Goal: Obtain resource: Obtain resource

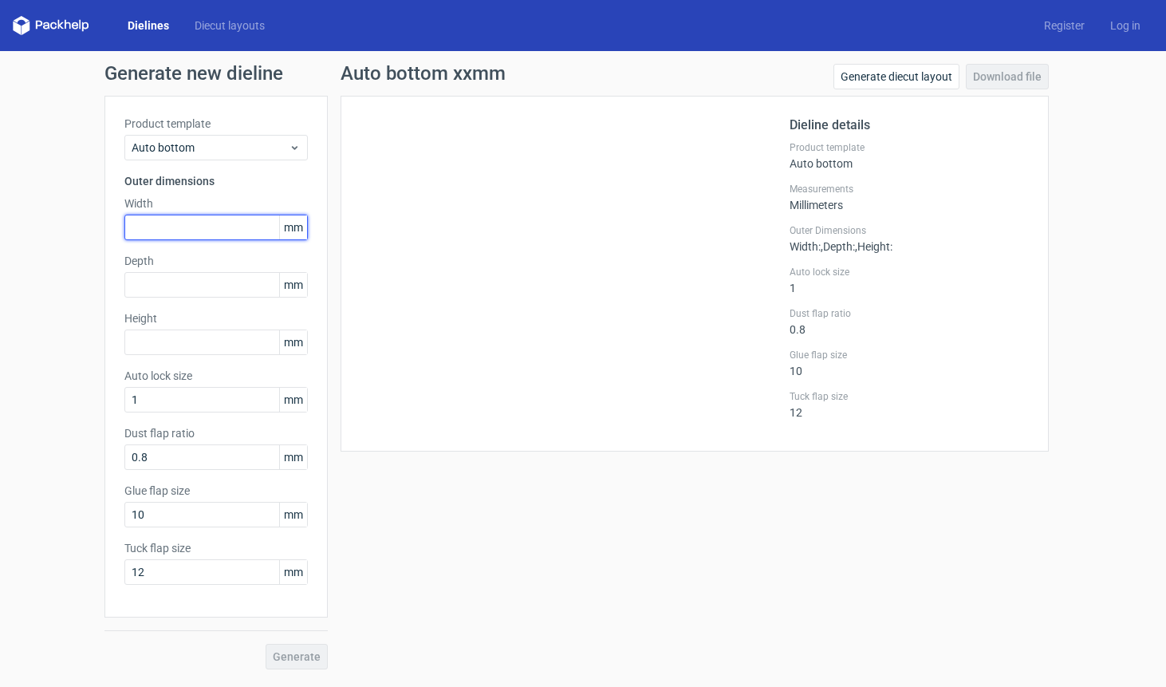
click at [221, 220] on input "text" at bounding box center [215, 228] width 183 height 26
type input "215"
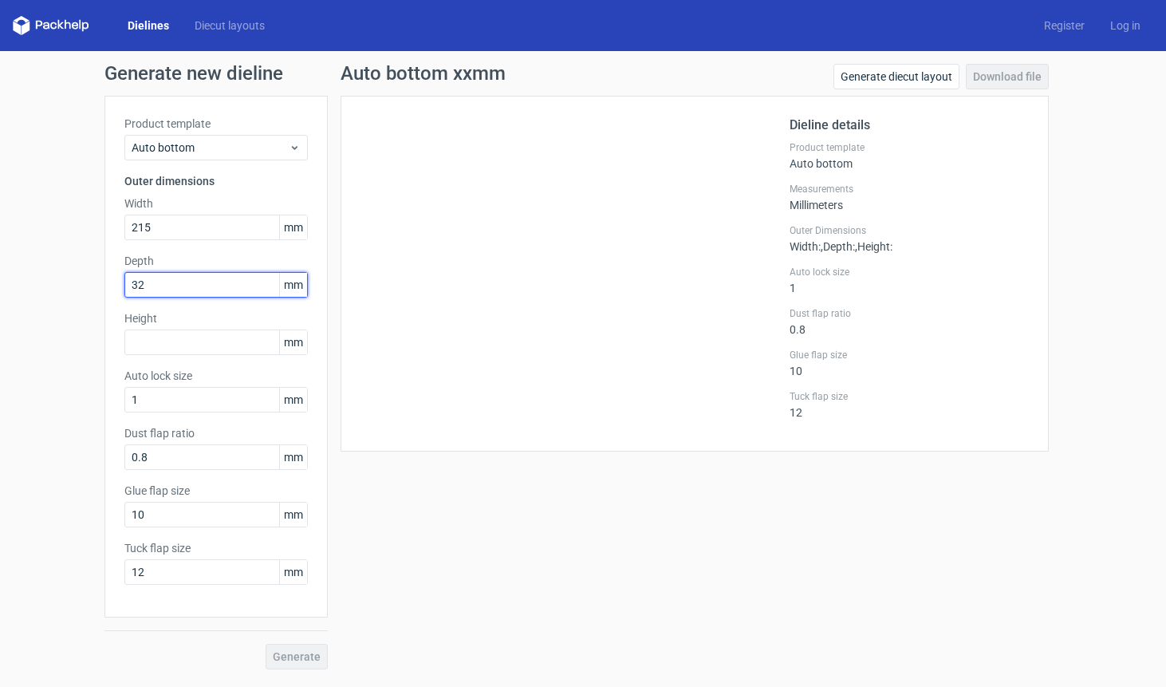
type input "320"
type input "100"
click at [295, 657] on span "Generate" at bounding box center [297, 656] width 48 height 11
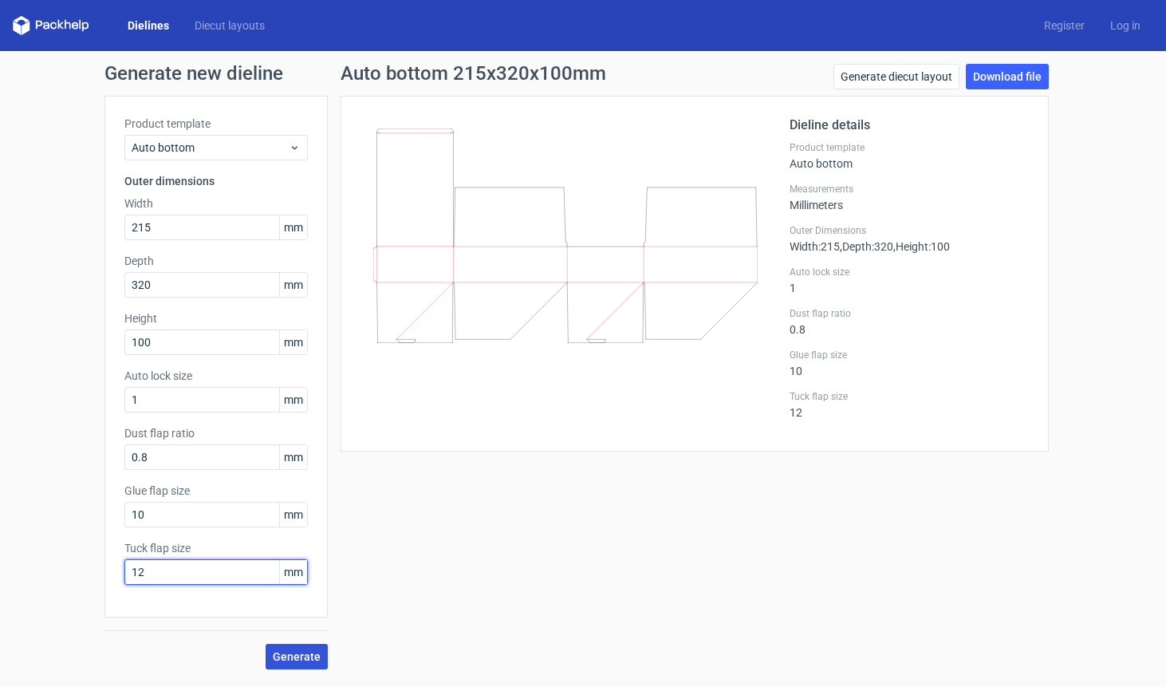
click at [171, 574] on input "12" at bounding box center [215, 572] width 183 height 26
type input "25"
click at [301, 648] on button "Generate" at bounding box center [297, 657] width 62 height 26
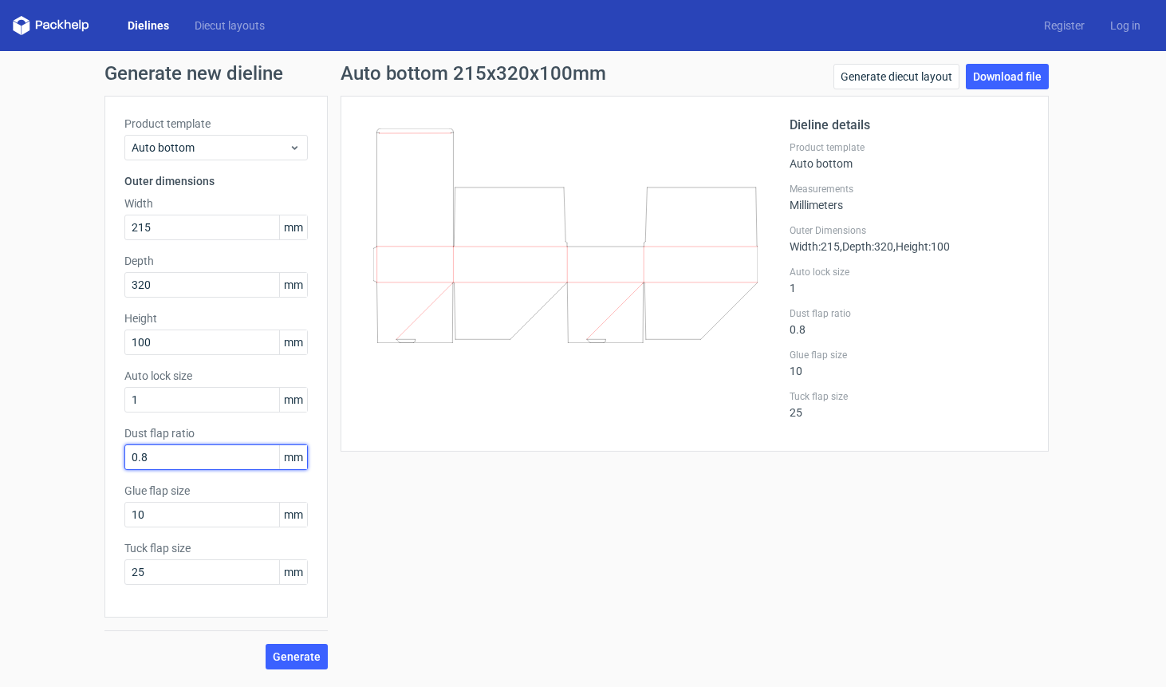
click at [184, 464] on input "0.8" at bounding box center [215, 457] width 183 height 26
type input "25"
click at [298, 656] on button "Generate" at bounding box center [297, 657] width 62 height 26
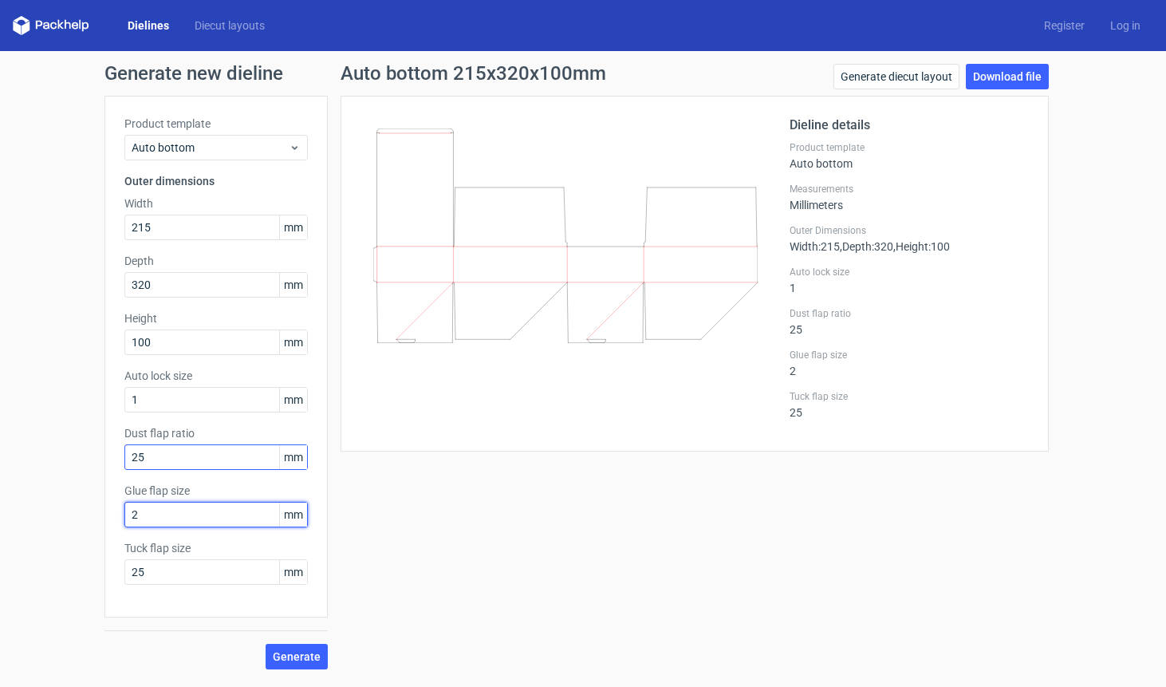
type input "25"
click at [187, 396] on input "1" at bounding box center [215, 400] width 183 height 26
click at [298, 656] on button "Generate" at bounding box center [297, 657] width 62 height 26
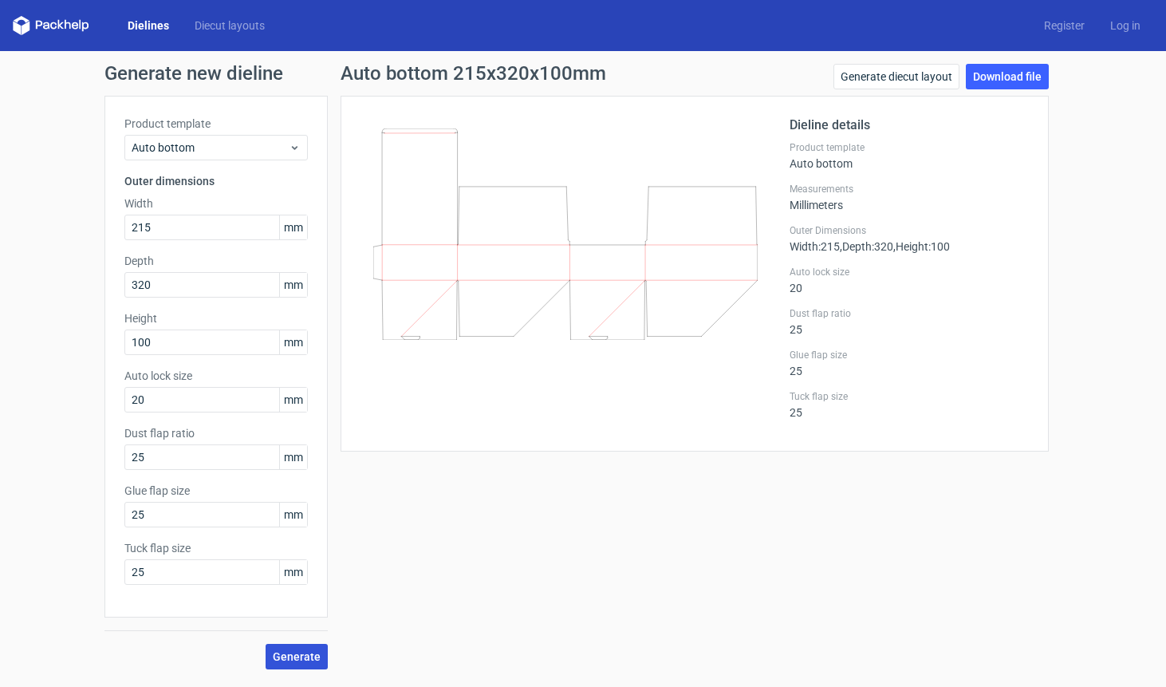
click at [296, 659] on span "Generate" at bounding box center [297, 656] width 48 height 11
click at [152, 399] on input "20" at bounding box center [215, 400] width 183 height 26
type input "100"
click at [290, 654] on span "Generate" at bounding box center [297, 656] width 48 height 11
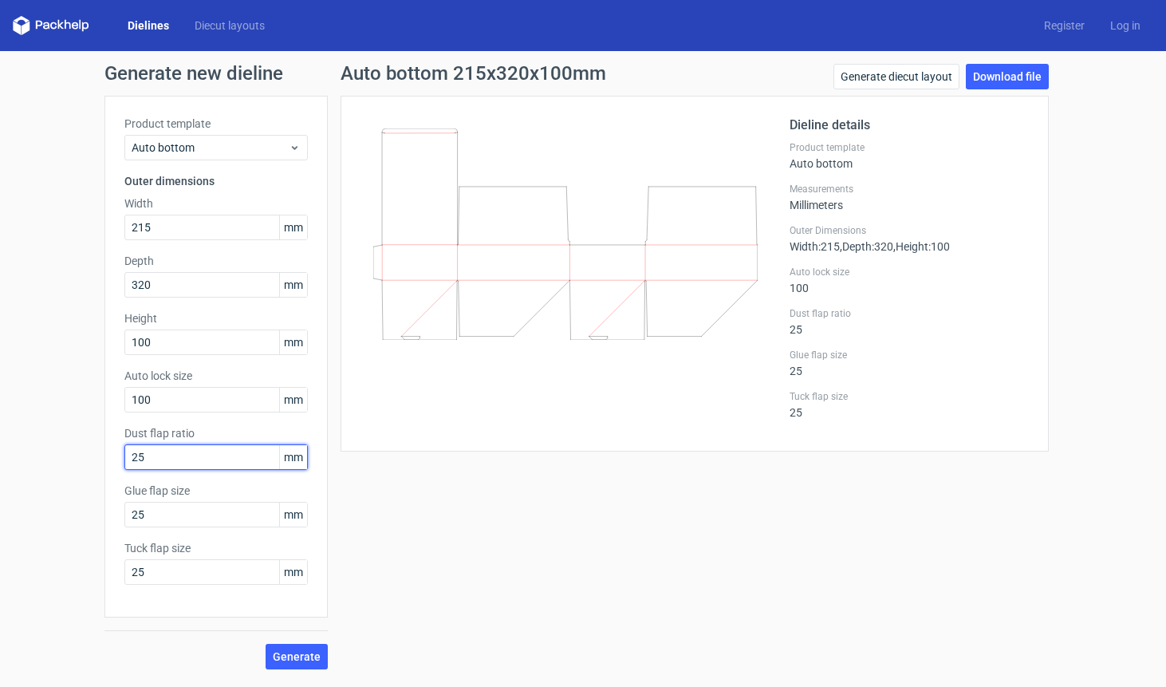
click at [220, 456] on input "25" at bounding box center [215, 457] width 183 height 26
type input "100"
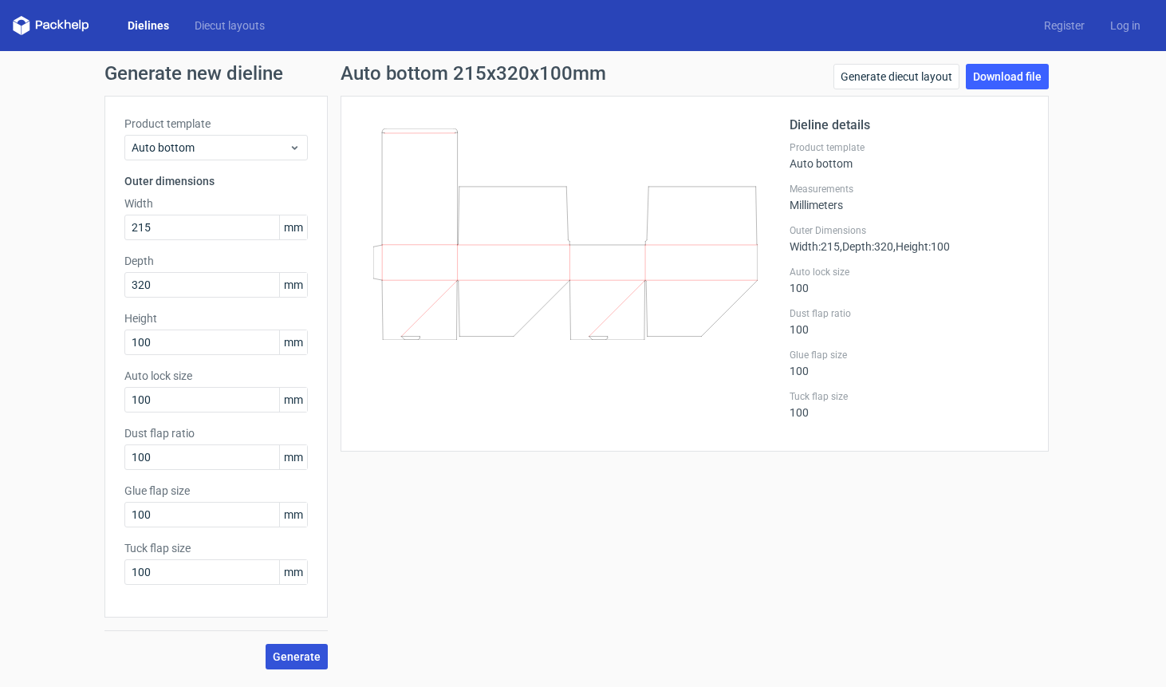
click at [294, 663] on button "Generate" at bounding box center [297, 657] width 62 height 26
click at [171, 460] on input "100" at bounding box center [215, 457] width 183 height 26
type input "50"
type input "20"
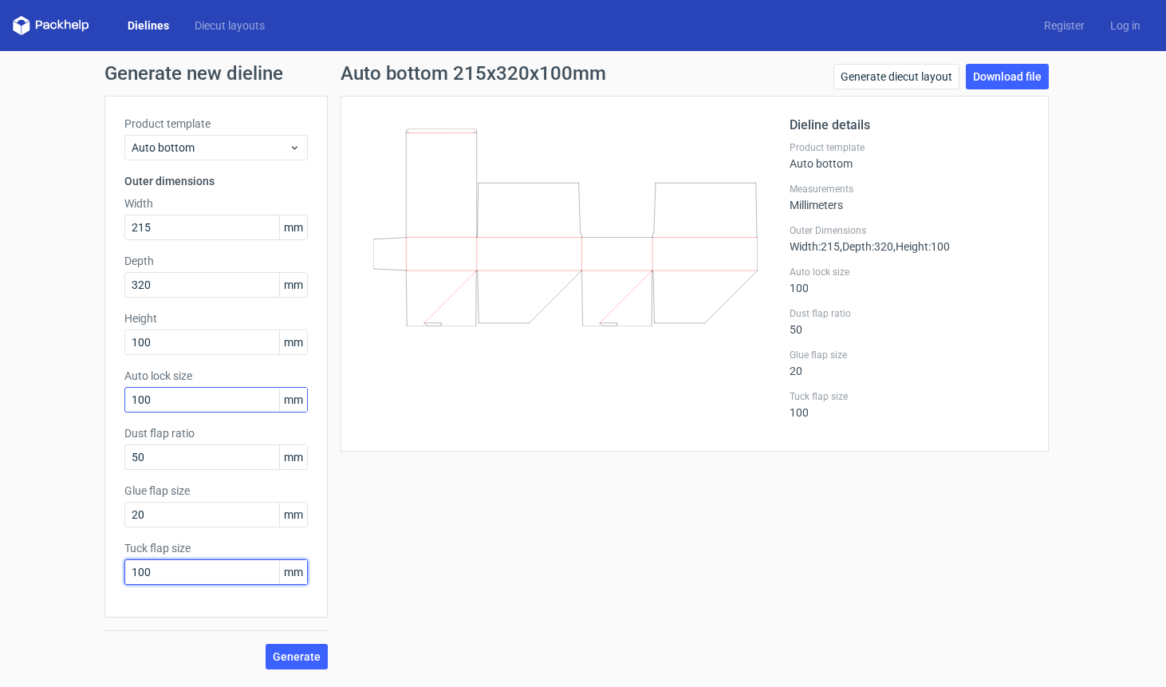
click at [298, 656] on button "Generate" at bounding box center [297, 657] width 62 height 26
click at [207, 405] on input "100" at bounding box center [215, 400] width 183 height 26
type input "25"
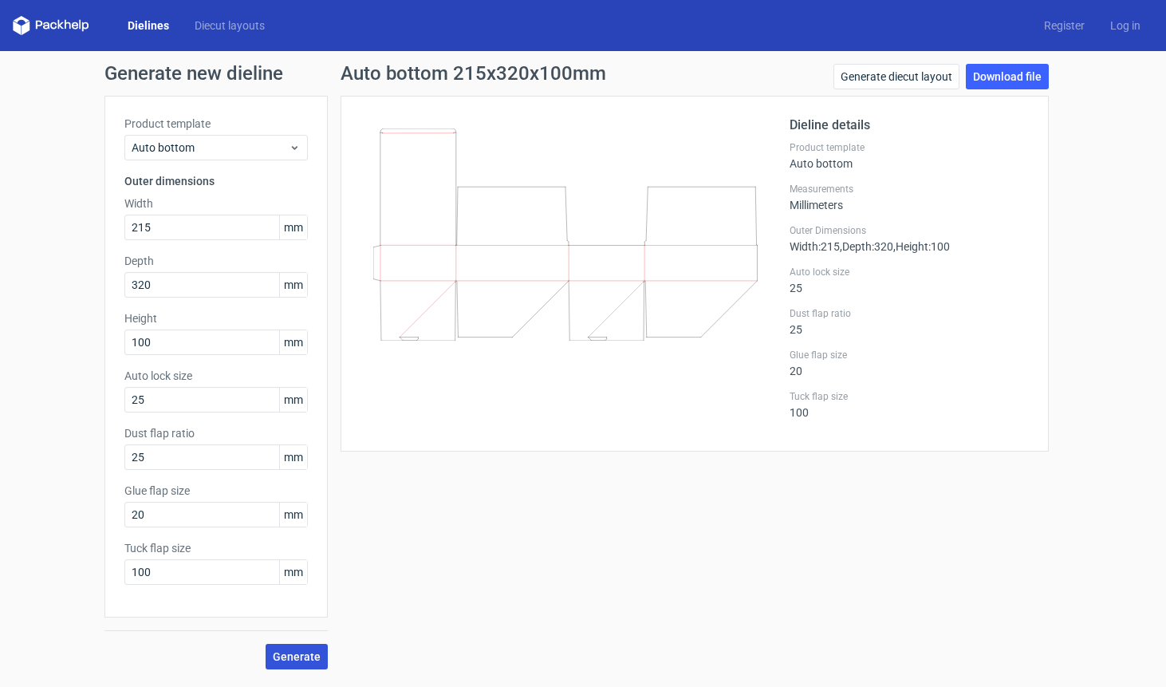
click at [282, 651] on span "Generate" at bounding box center [297, 656] width 48 height 11
click at [992, 72] on link "Download file" at bounding box center [1007, 77] width 83 height 26
click at [294, 144] on icon at bounding box center [295, 147] width 12 height 13
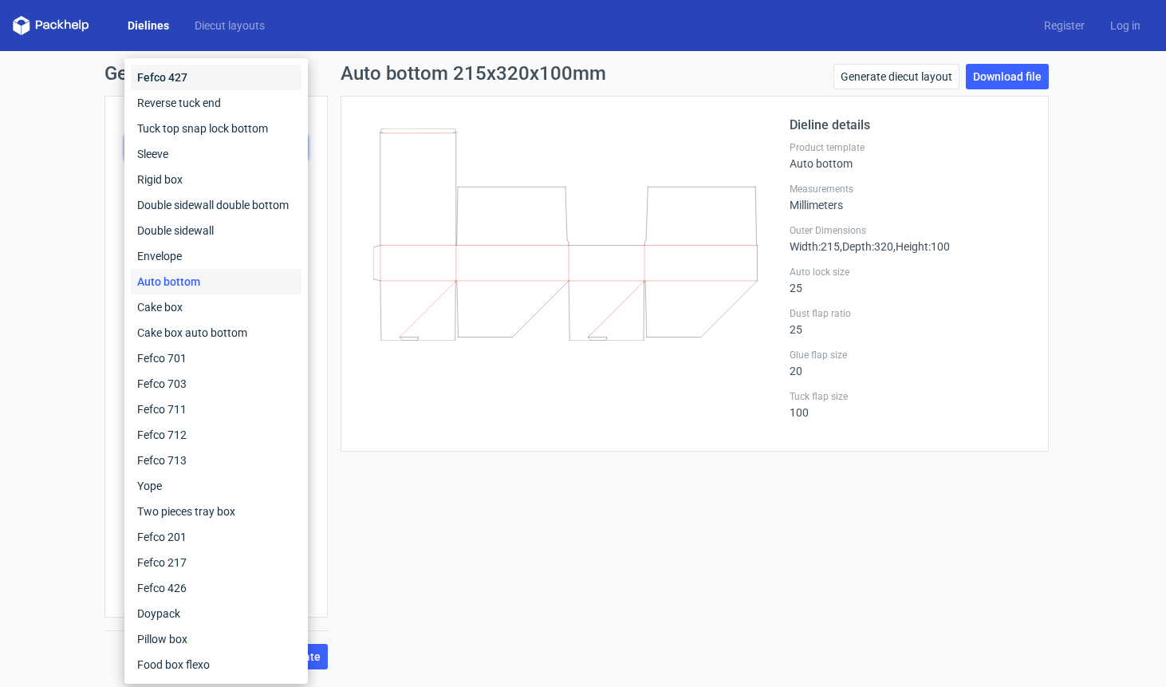
click at [235, 81] on div "Fefco 427" at bounding box center [216, 78] width 171 height 26
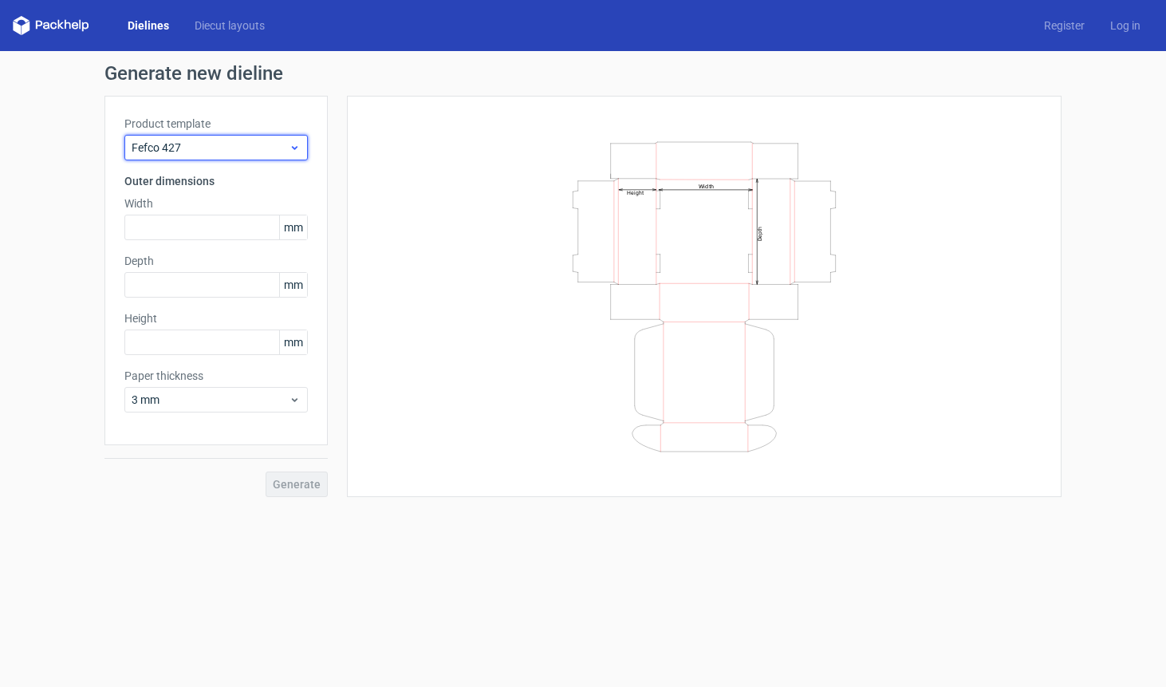
click at [207, 140] on span "Fefco 427" at bounding box center [210, 148] width 157 height 16
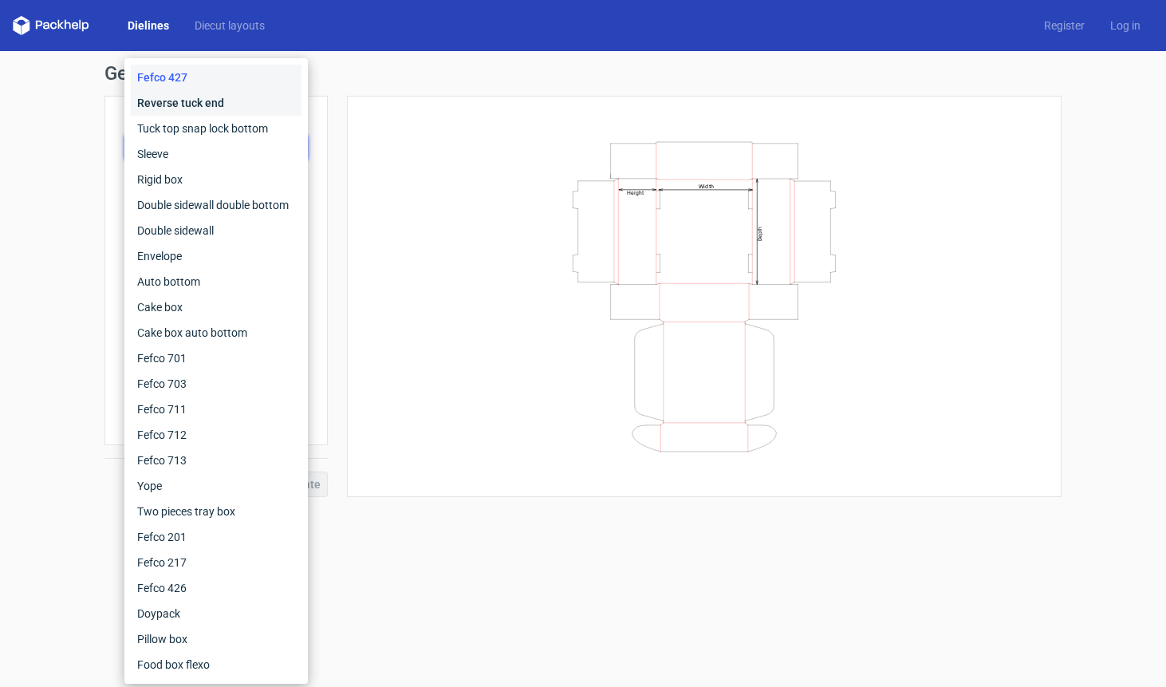
click at [203, 96] on div "Reverse tuck end" at bounding box center [216, 103] width 171 height 26
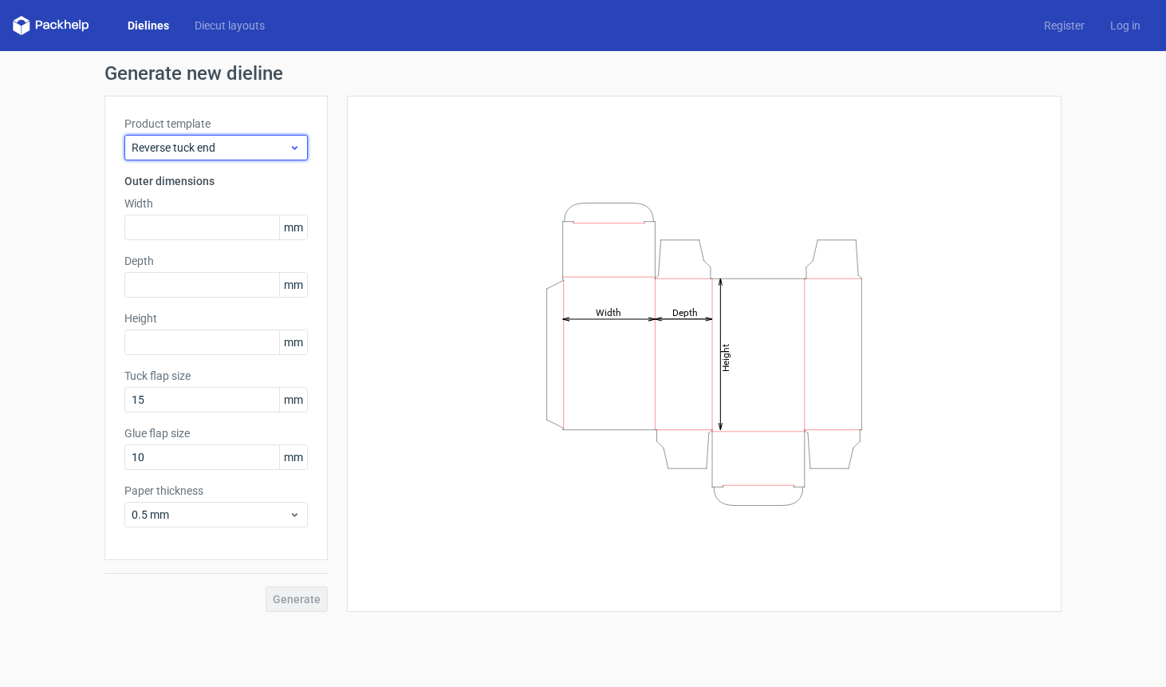
click at [196, 144] on span "Reverse tuck end" at bounding box center [210, 148] width 157 height 16
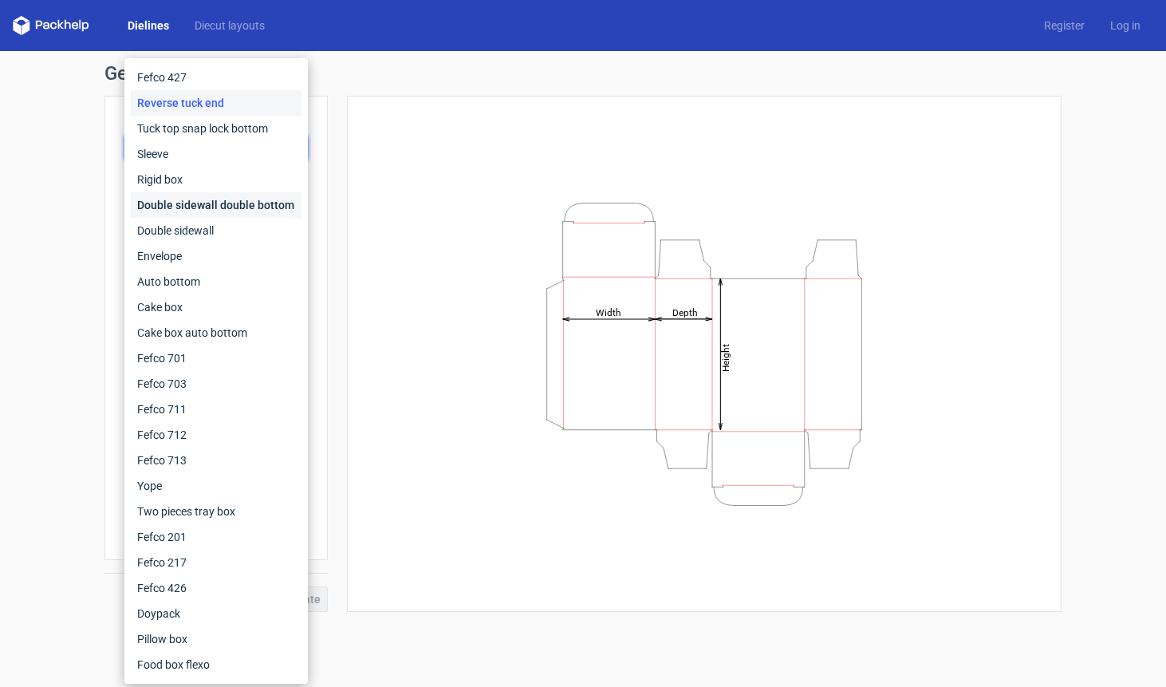
click at [191, 207] on div "Double sidewall double bottom" at bounding box center [216, 205] width 171 height 26
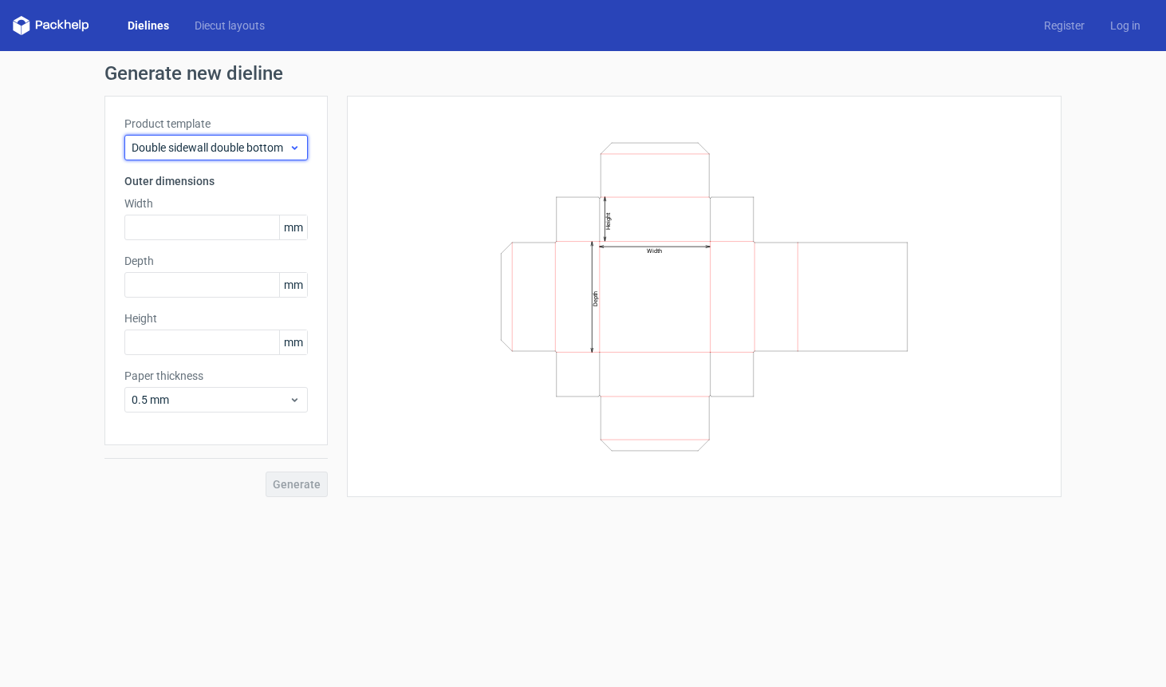
click at [193, 142] on span "Double sidewall double bottom" at bounding box center [210, 148] width 157 height 16
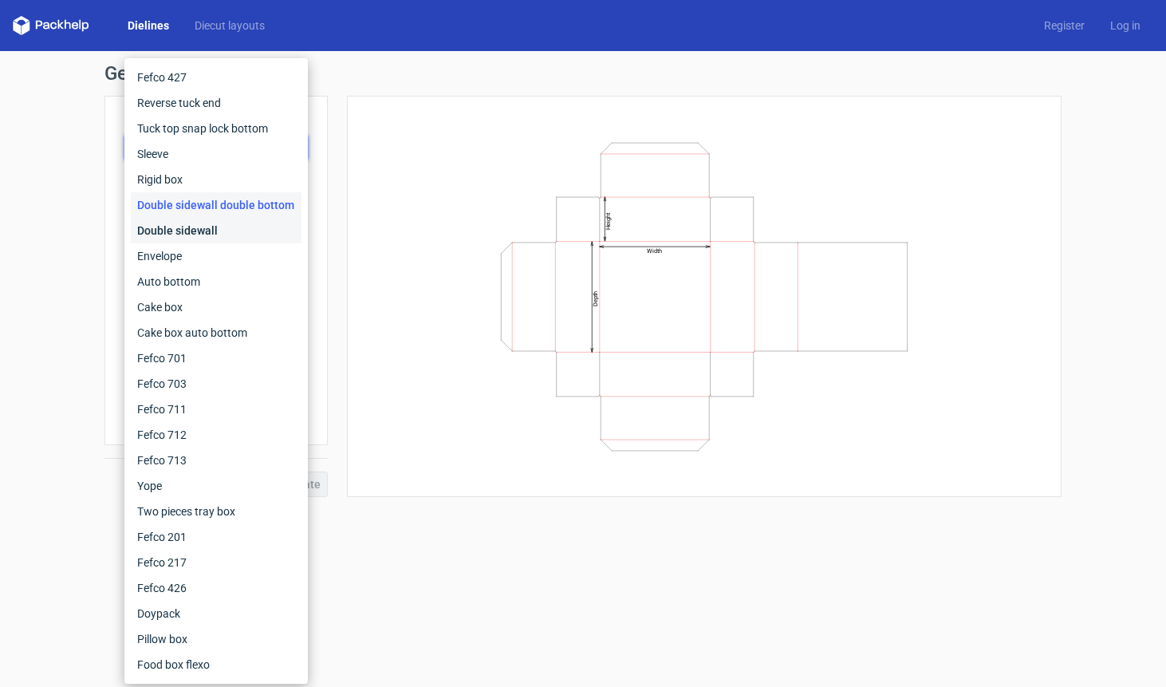
click at [191, 219] on div "Double sidewall" at bounding box center [216, 231] width 171 height 26
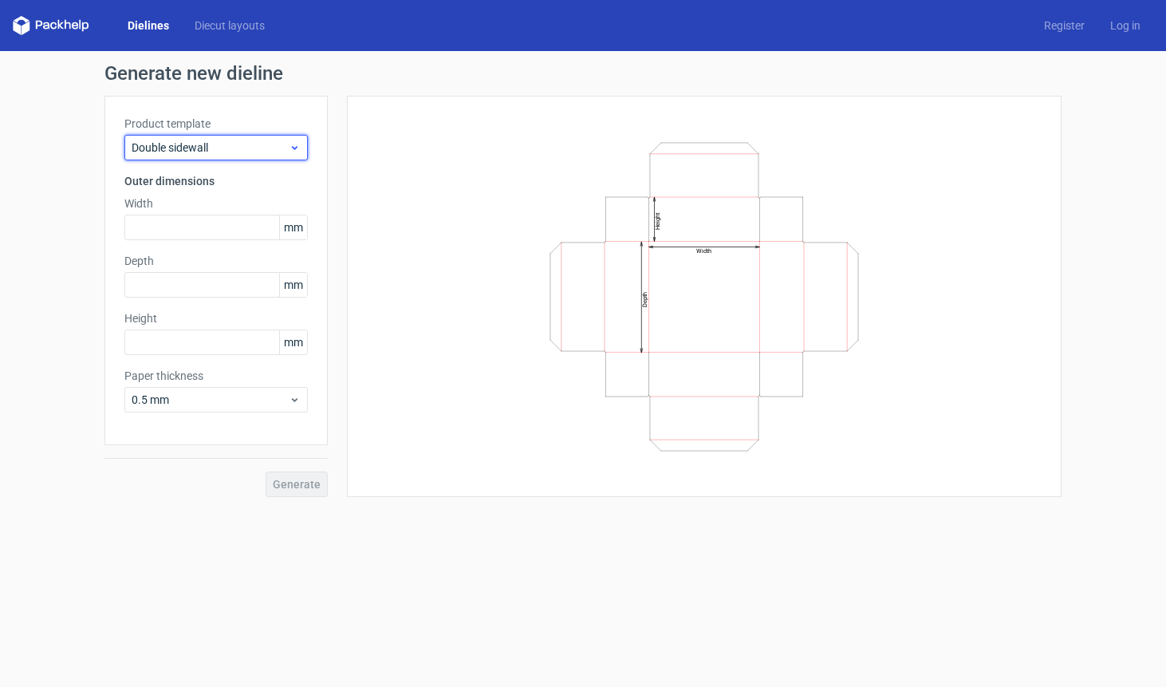
click at [191, 144] on span "Double sidewall" at bounding box center [210, 148] width 157 height 16
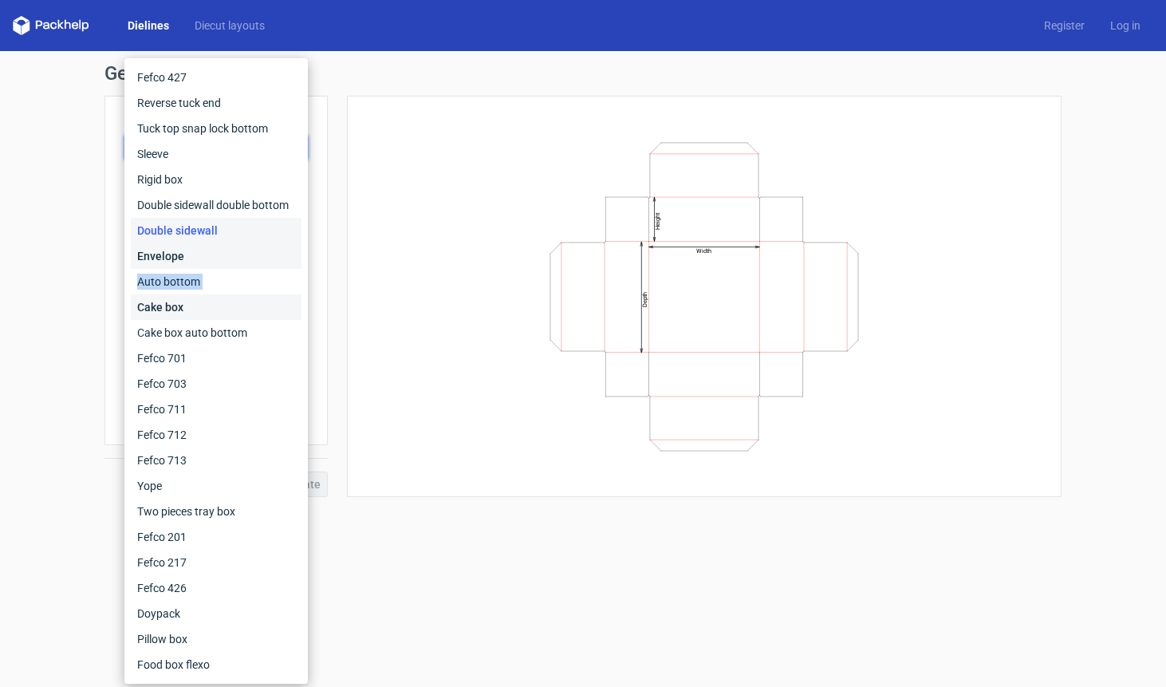
drag, startPoint x: 193, startPoint y: 268, endPoint x: 190, endPoint y: 296, distance: 28.1
click at [190, 298] on div "Fefco 427 Reverse tuck end Tuck top snap lock bottom Sleeve Rigid box Double si…" at bounding box center [216, 371] width 171 height 613
click at [193, 286] on div "Auto bottom" at bounding box center [216, 282] width 171 height 26
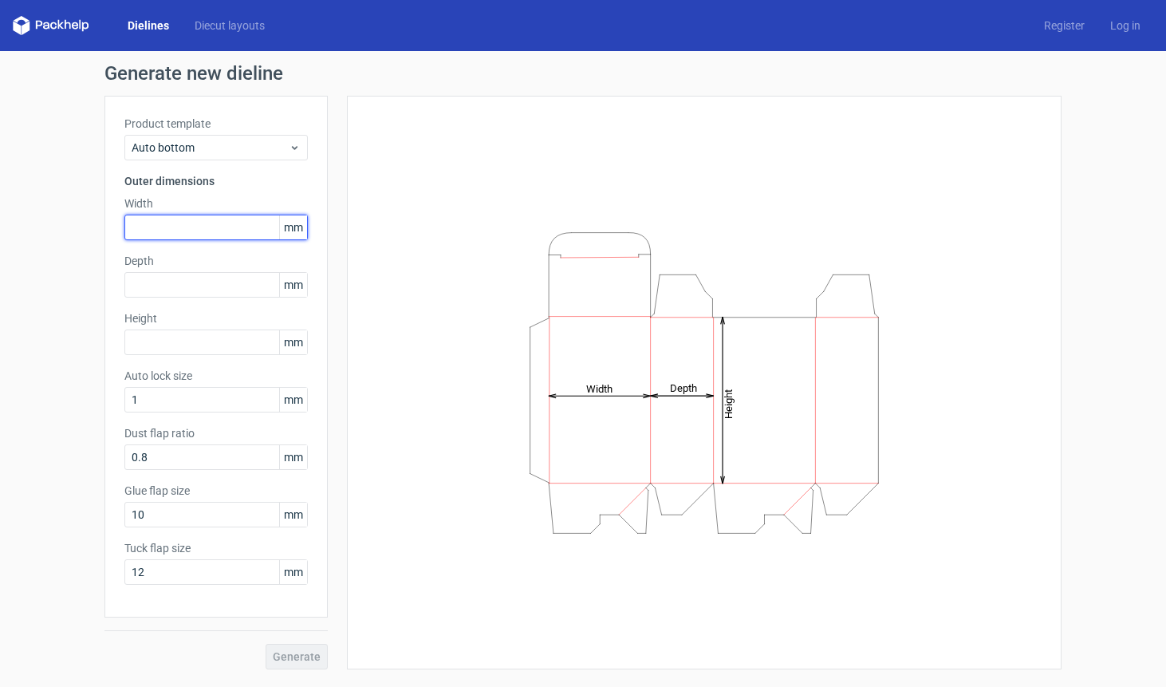
click at [187, 222] on input "text" at bounding box center [215, 228] width 183 height 26
type input "215"
type input "320"
type input "100"
type input "20"
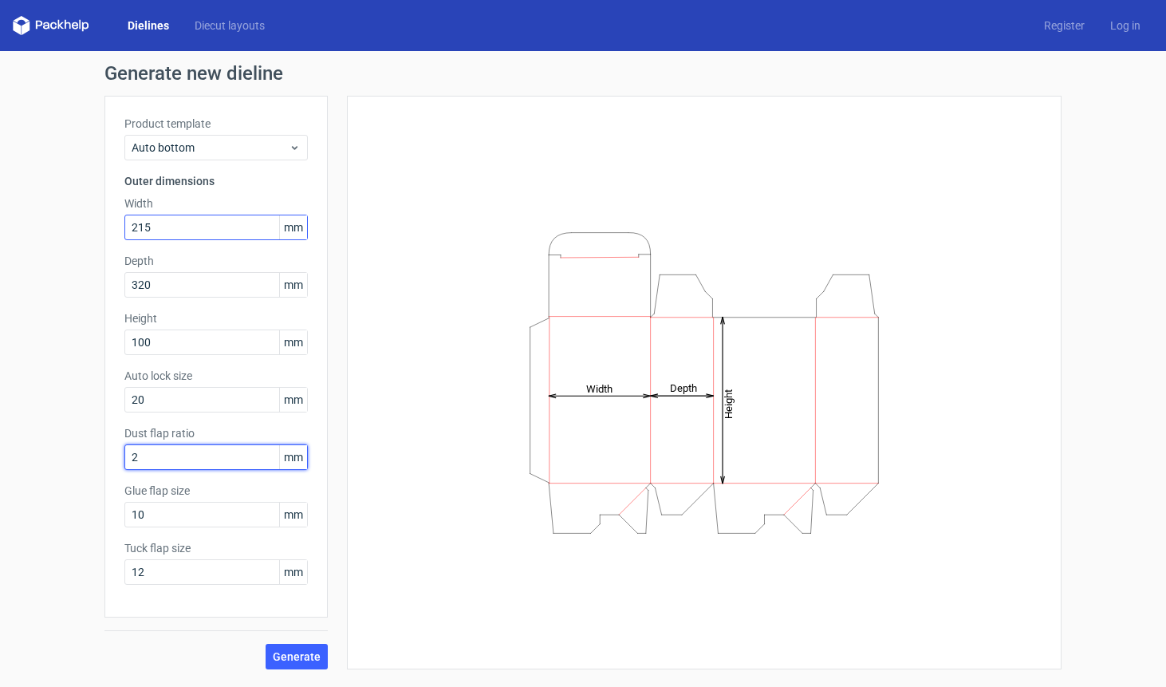
type input "20"
click at [301, 654] on span "Generate" at bounding box center [297, 656] width 48 height 11
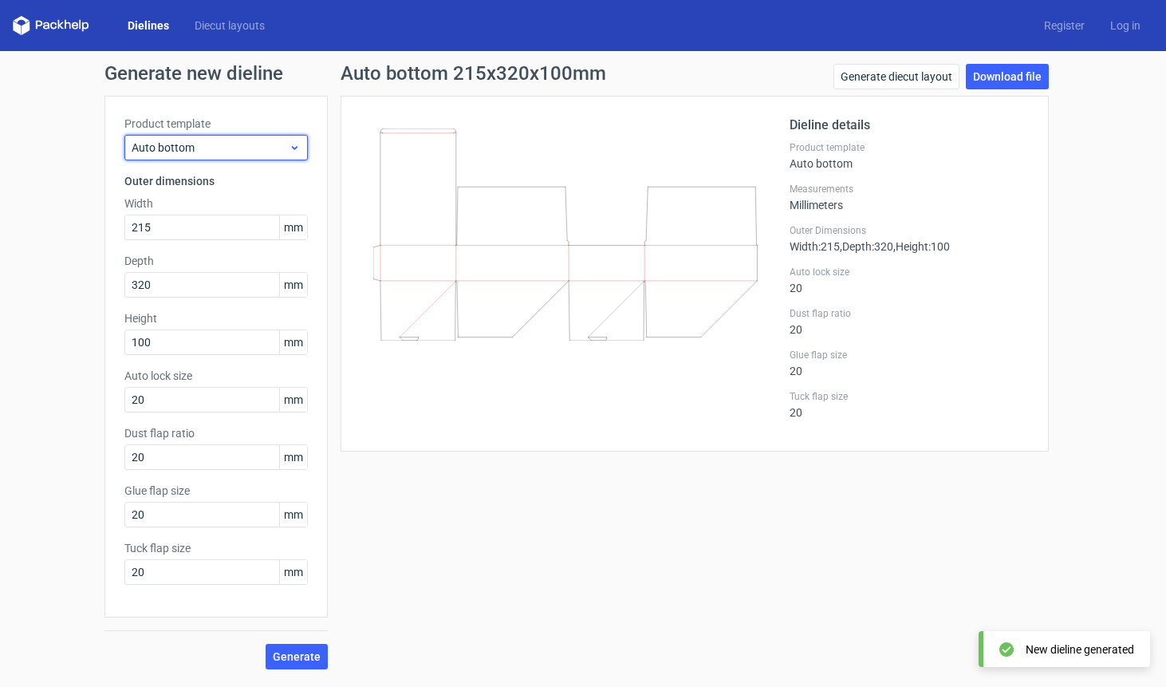
click at [195, 146] on span "Auto bottom" at bounding box center [210, 148] width 157 height 16
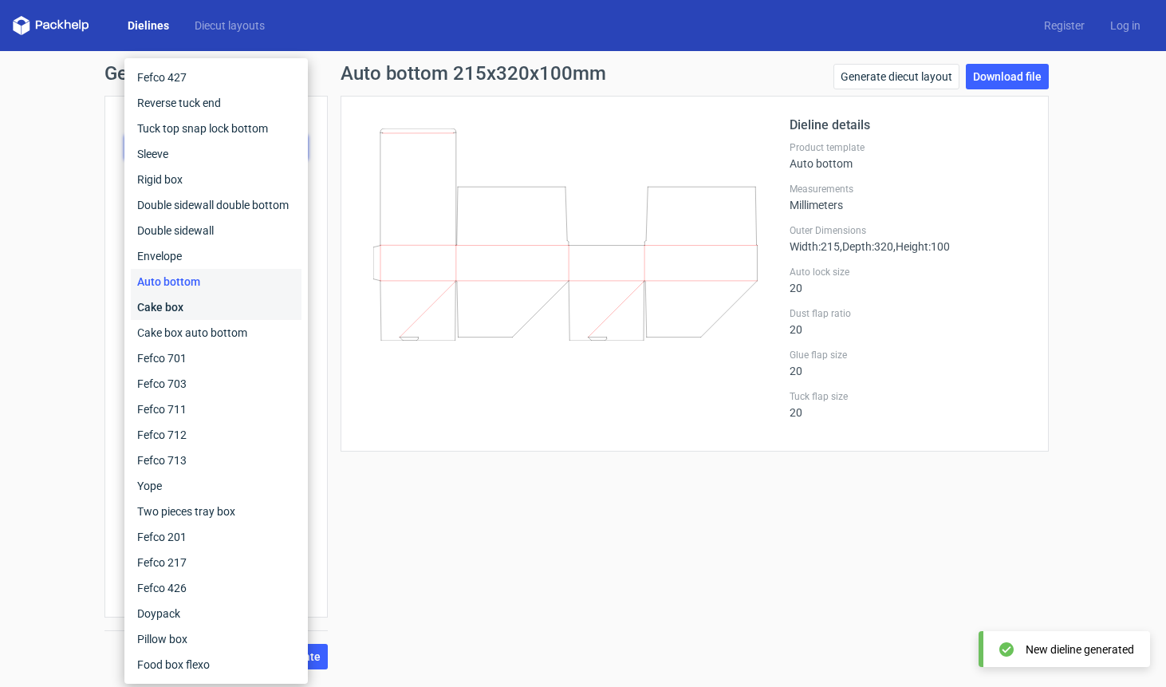
click at [196, 313] on div "Cake box" at bounding box center [216, 307] width 171 height 26
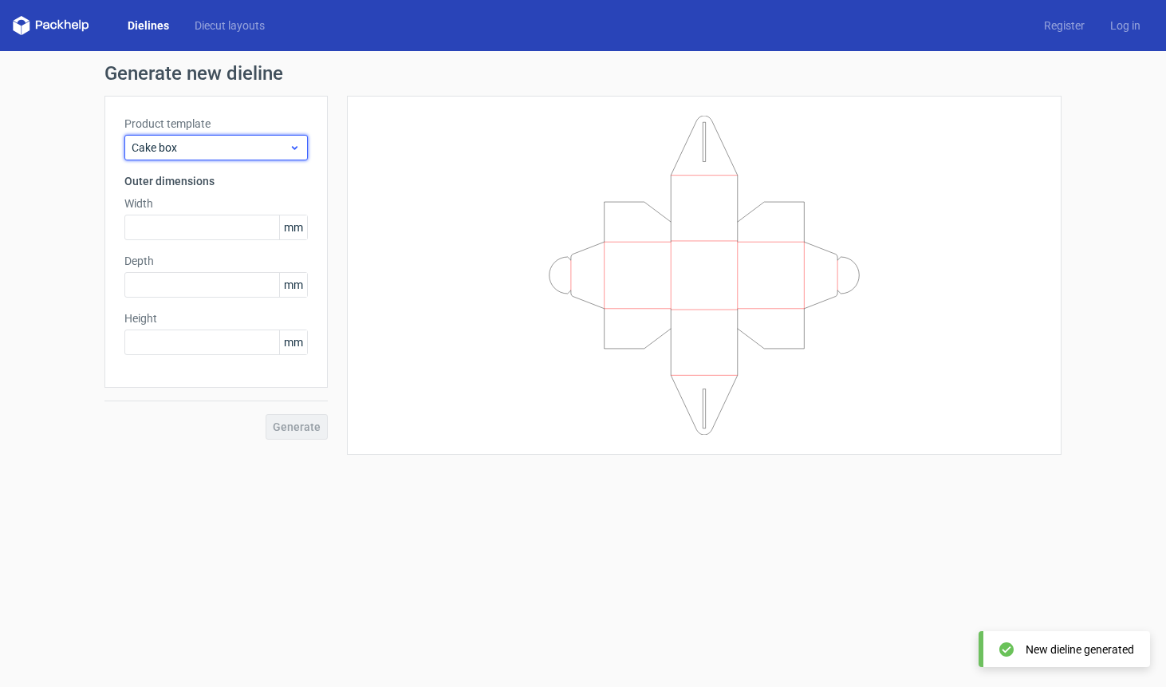
click at [204, 144] on span "Cake box" at bounding box center [210, 148] width 157 height 16
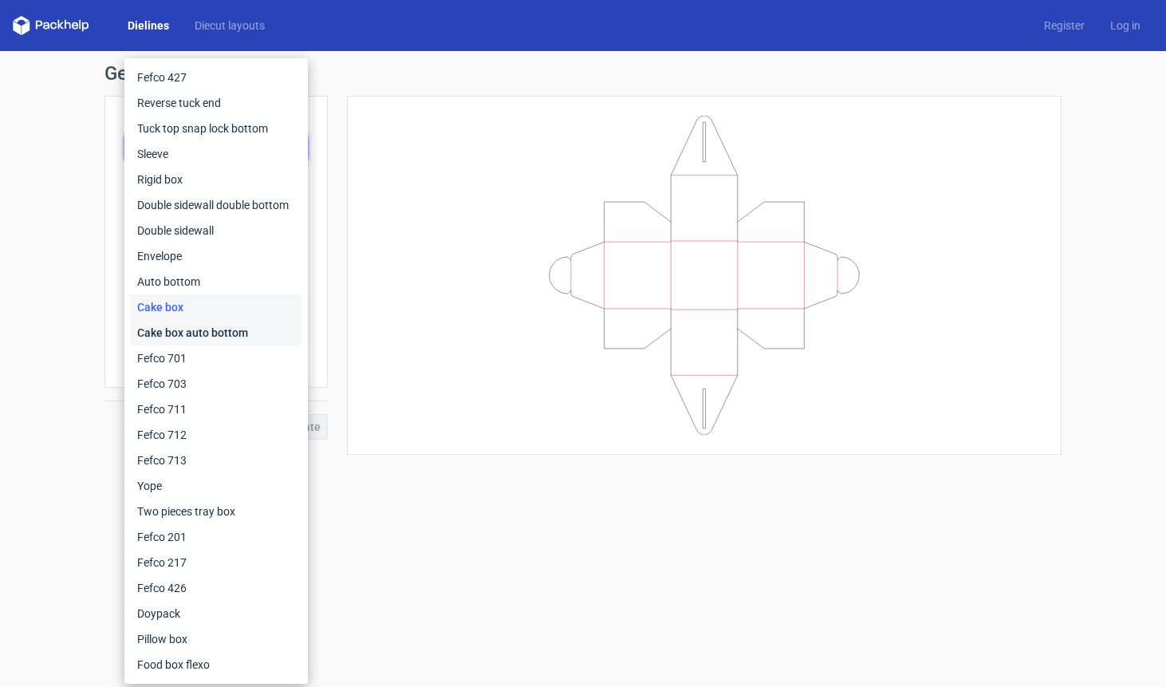
click at [196, 343] on div "Cake box auto bottom" at bounding box center [216, 333] width 171 height 26
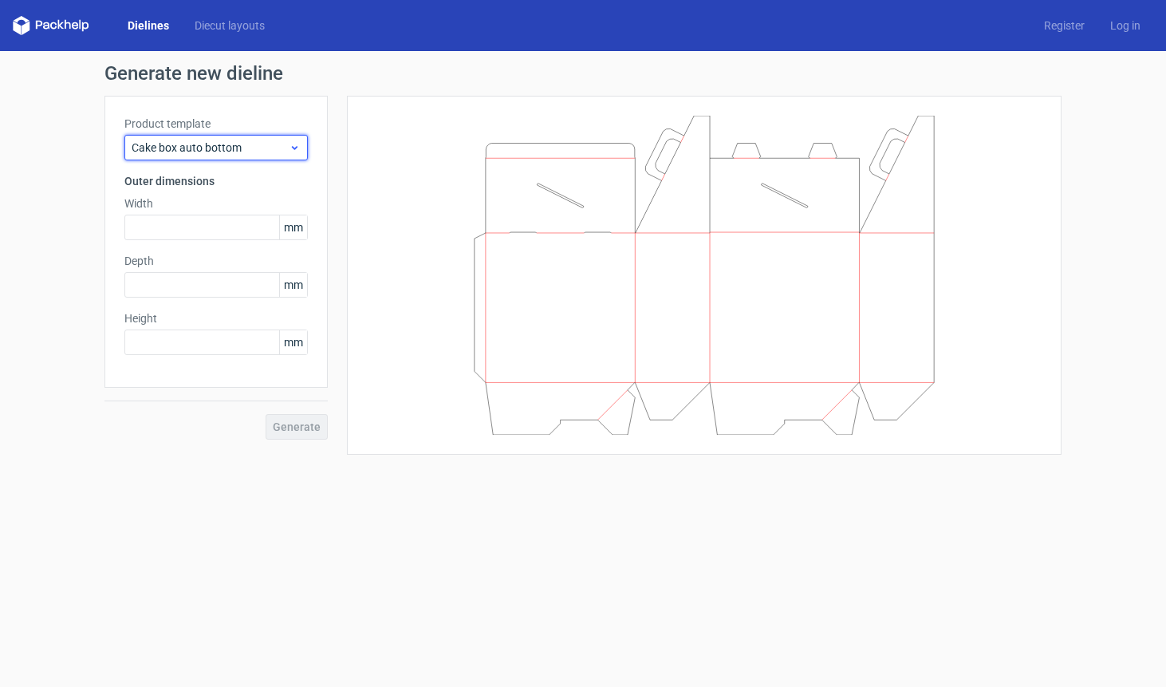
click at [210, 148] on span "Cake box auto bottom" at bounding box center [210, 148] width 157 height 16
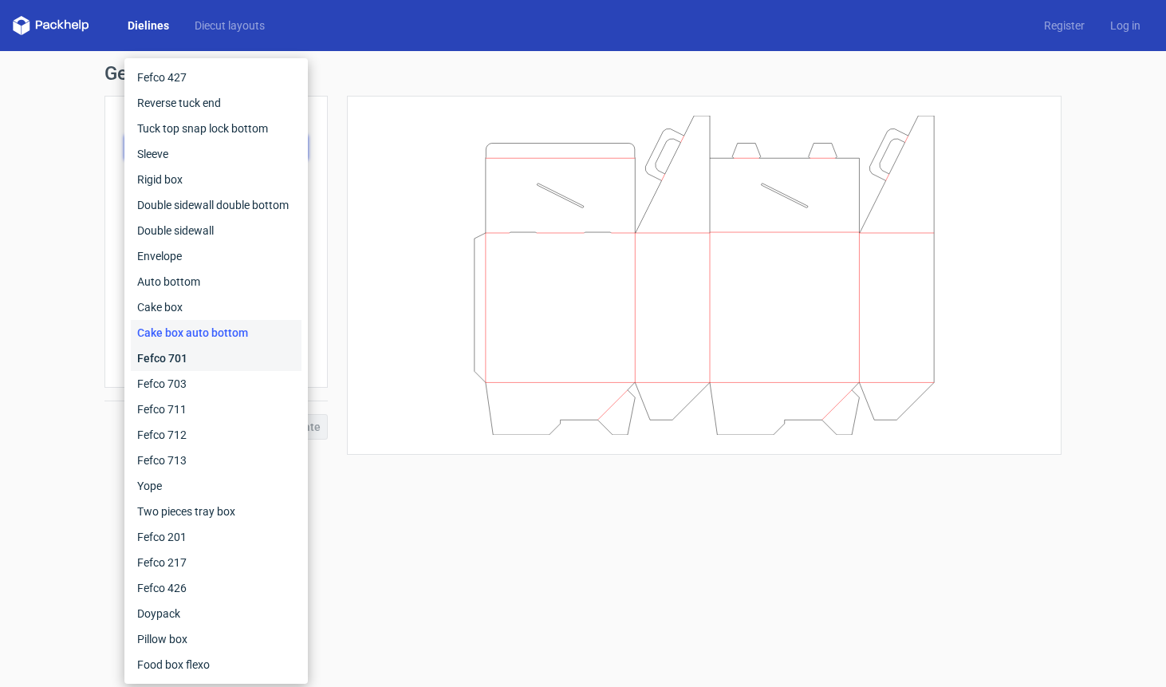
click at [209, 347] on div "Fefco 701" at bounding box center [216, 358] width 171 height 26
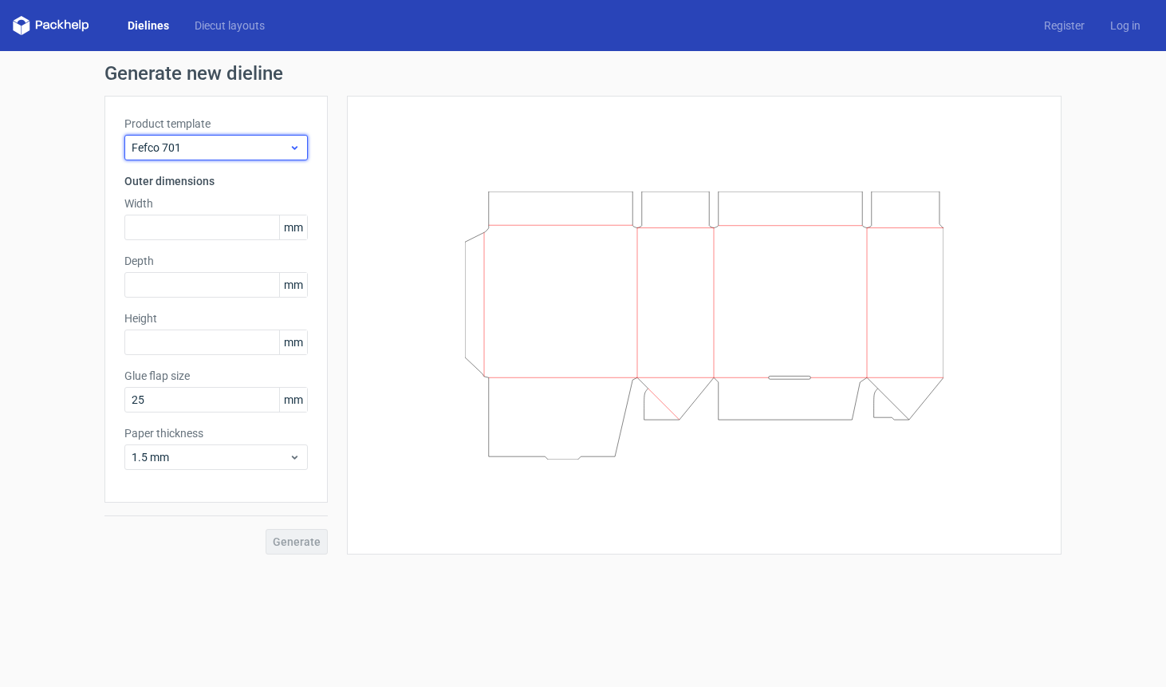
click at [224, 143] on span "Fefco 701" at bounding box center [210, 148] width 157 height 16
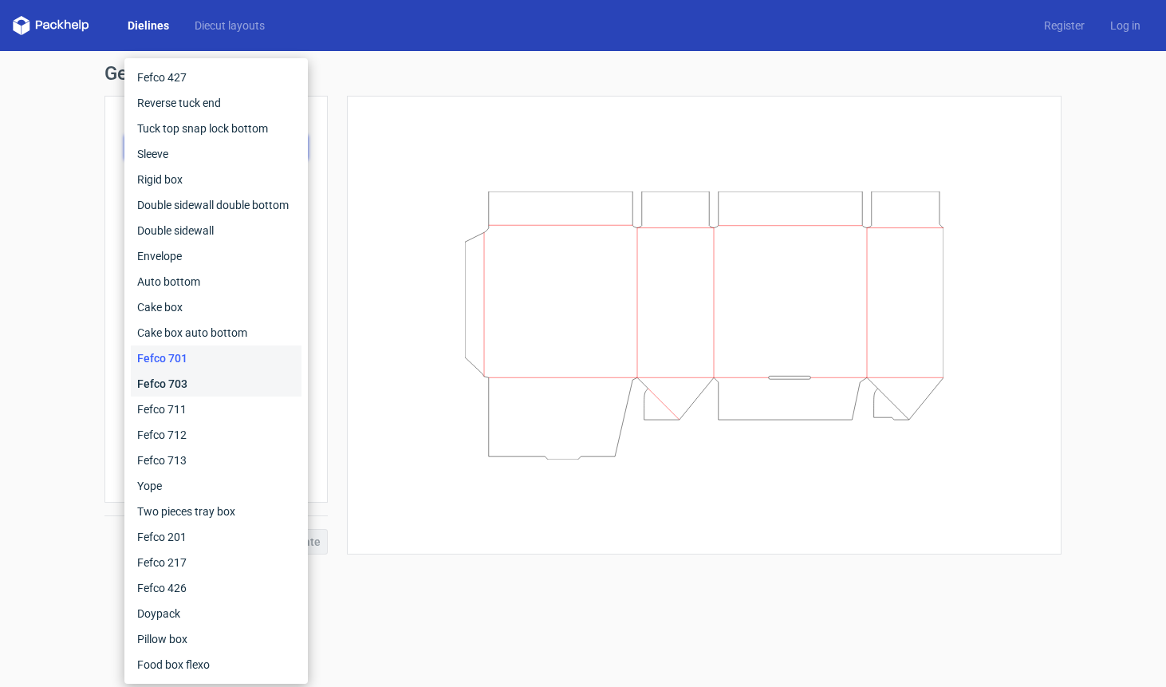
click at [215, 390] on div "Fefco 703" at bounding box center [216, 384] width 171 height 26
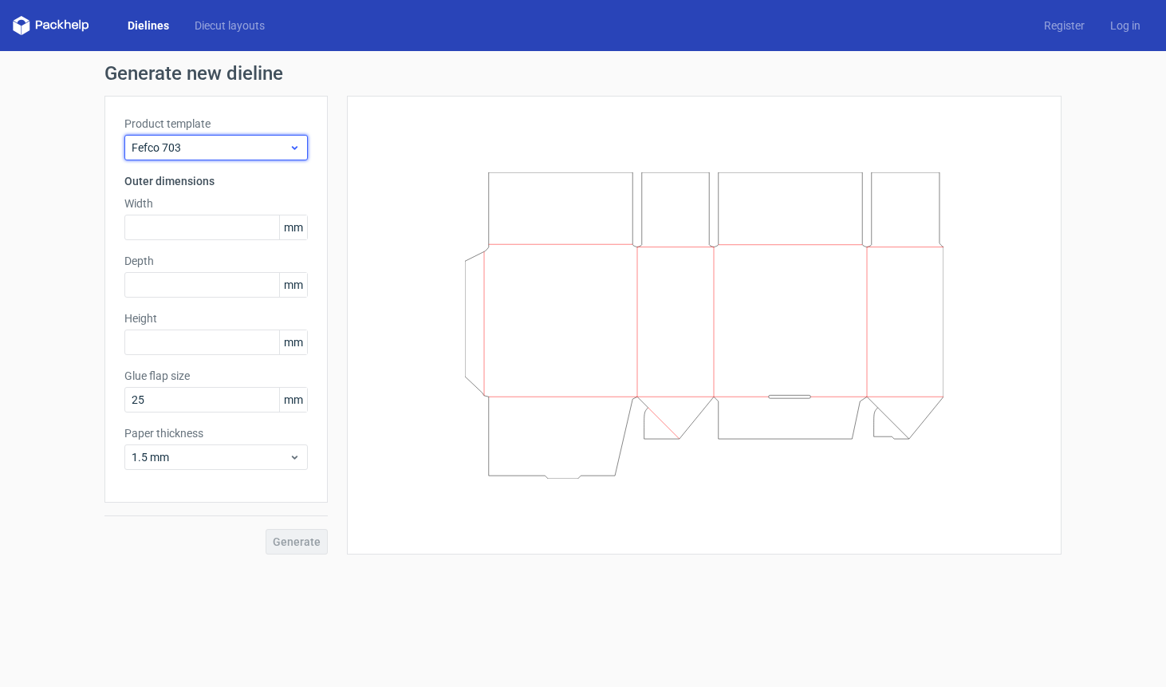
click at [223, 145] on span "Fefco 703" at bounding box center [210, 148] width 157 height 16
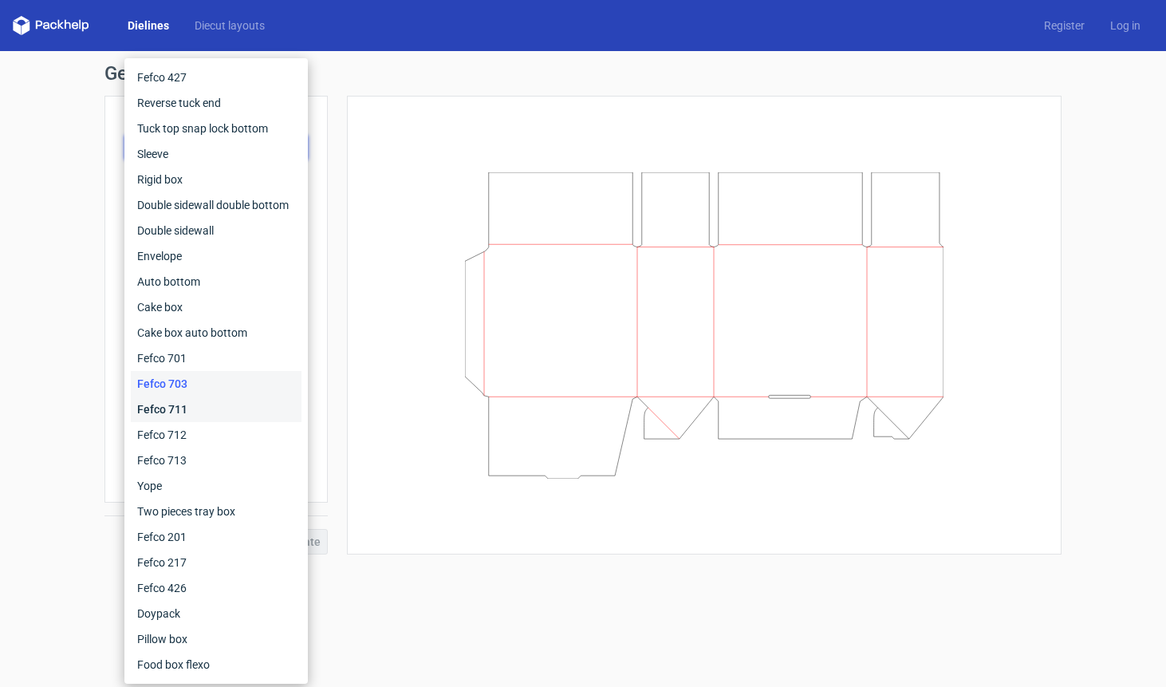
click at [220, 407] on div "Fefco 711" at bounding box center [216, 409] width 171 height 26
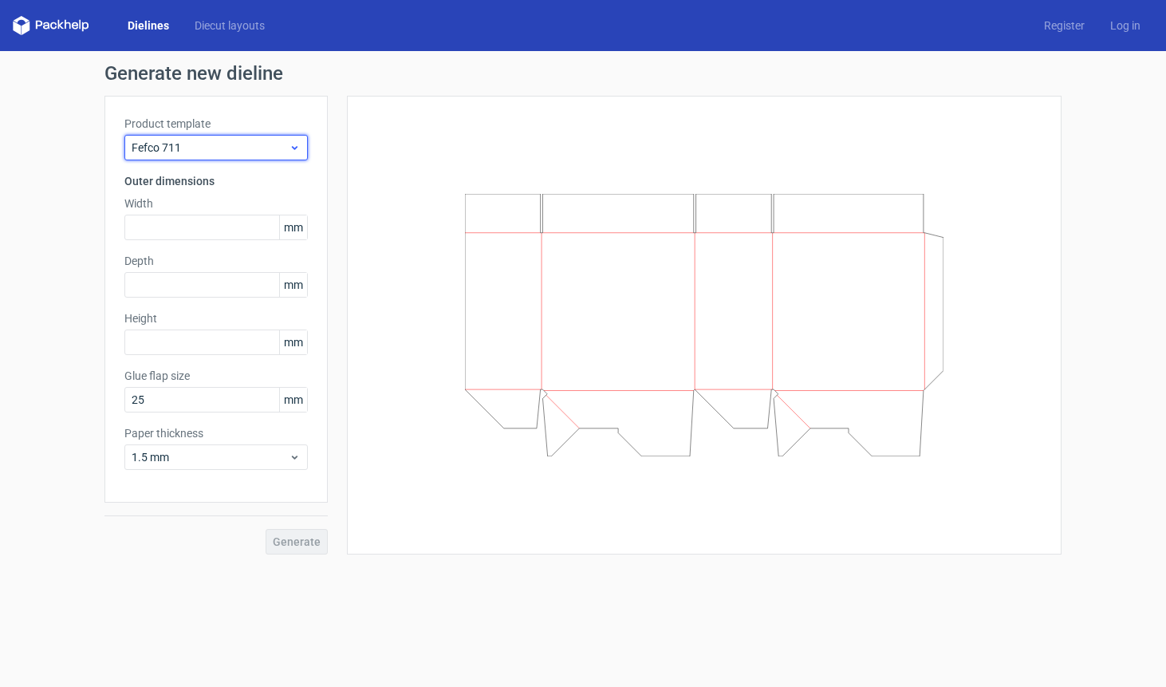
click at [262, 145] on span "Fefco 711" at bounding box center [210, 148] width 157 height 16
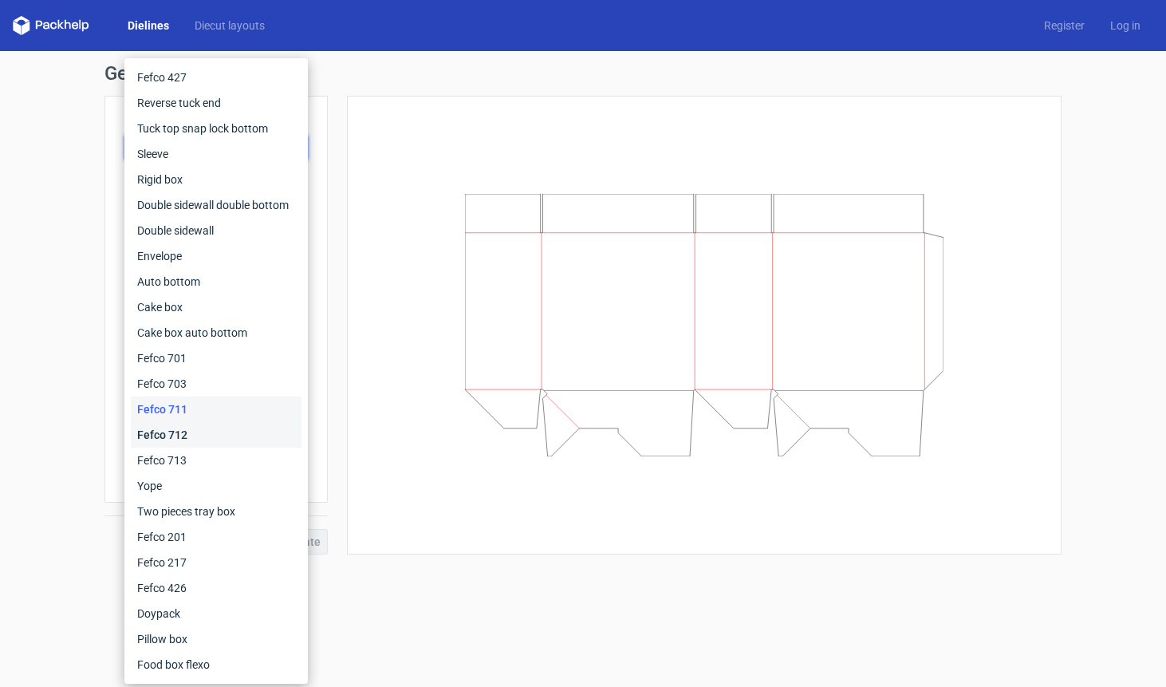
click at [238, 437] on div "Fefco 712" at bounding box center [216, 435] width 171 height 26
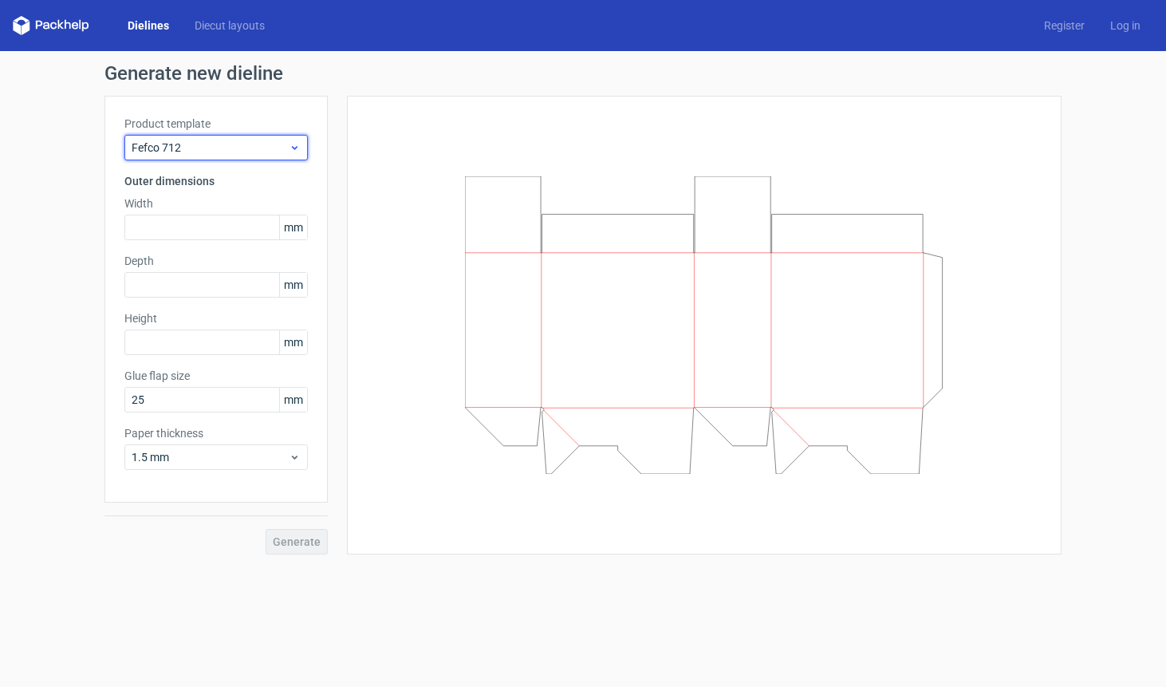
click at [201, 146] on span "Fefco 712" at bounding box center [210, 148] width 157 height 16
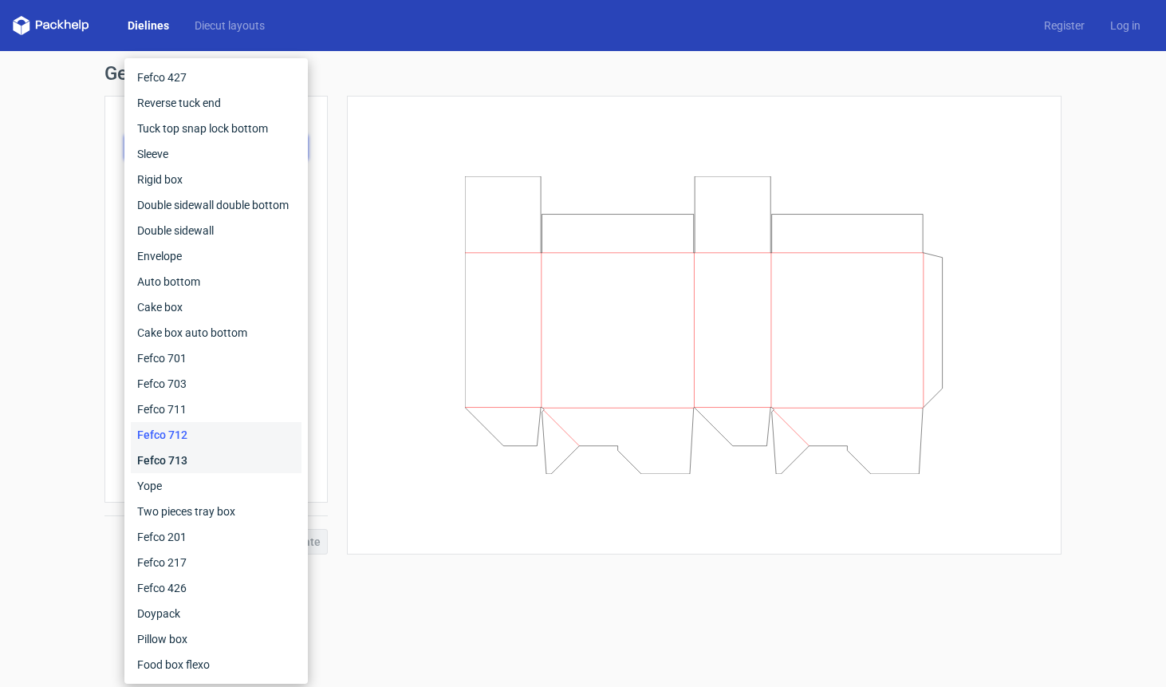
click at [199, 461] on div "Fefco 713" at bounding box center [216, 460] width 171 height 26
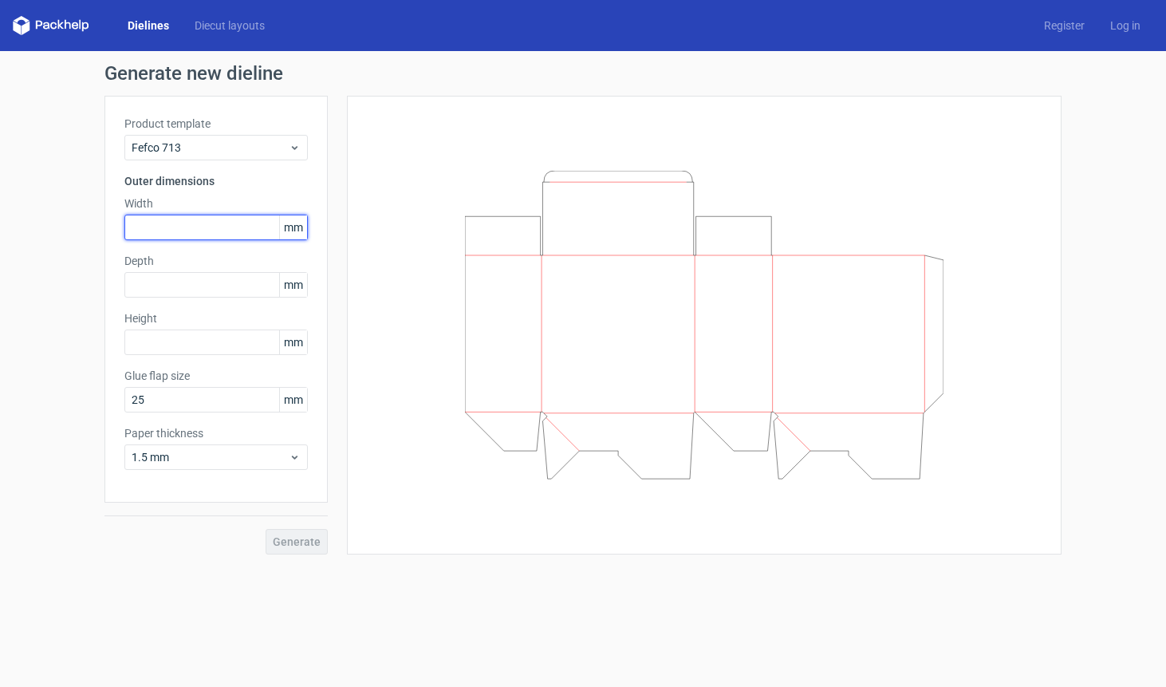
click at [223, 224] on input "text" at bounding box center [215, 228] width 183 height 26
type input "215"
type input "320"
type input "100"
click at [299, 548] on button "Generate" at bounding box center [297, 542] width 62 height 26
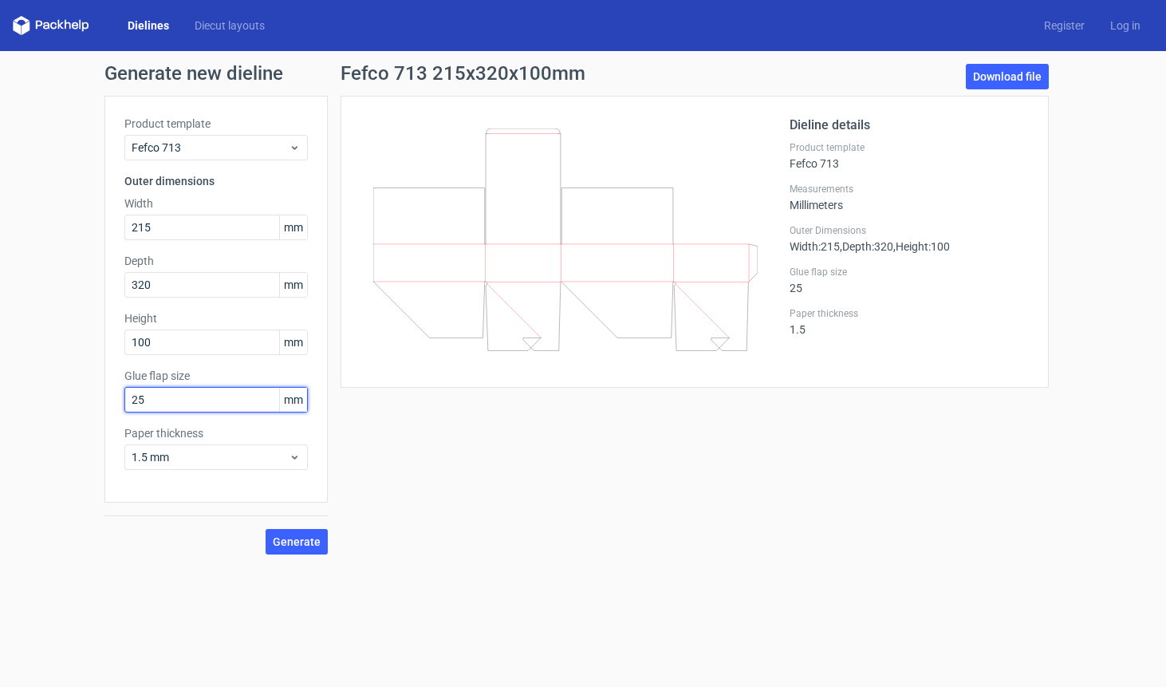
click at [163, 399] on input "25" at bounding box center [215, 400] width 183 height 26
click at [183, 135] on div "Product template Fefco 713" at bounding box center [215, 138] width 183 height 45
click at [183, 149] on span "Fefco 713" at bounding box center [210, 148] width 157 height 16
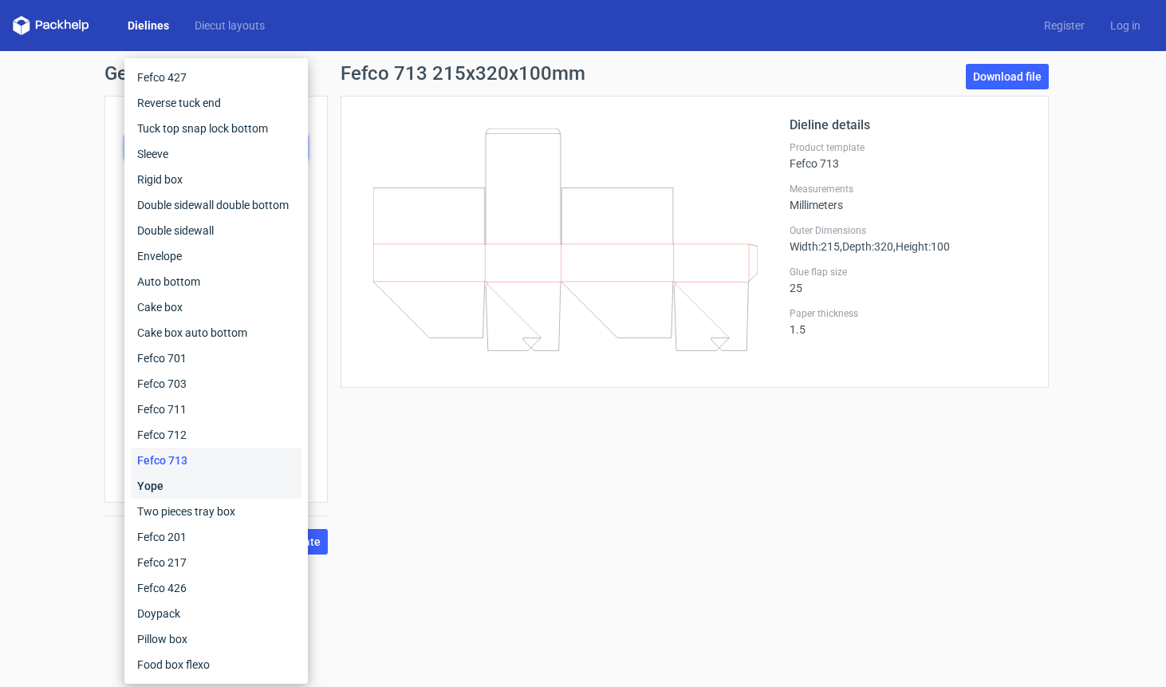
click at [178, 484] on div "Yope" at bounding box center [216, 486] width 171 height 26
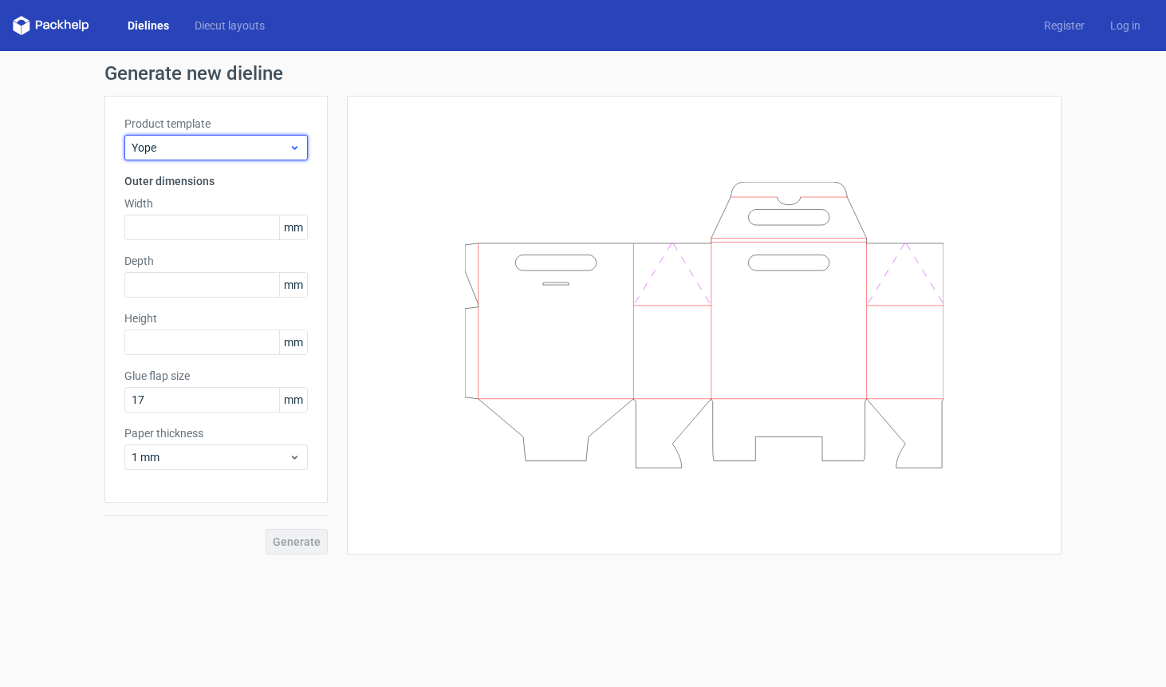
click at [182, 139] on div "Yope" at bounding box center [215, 148] width 183 height 26
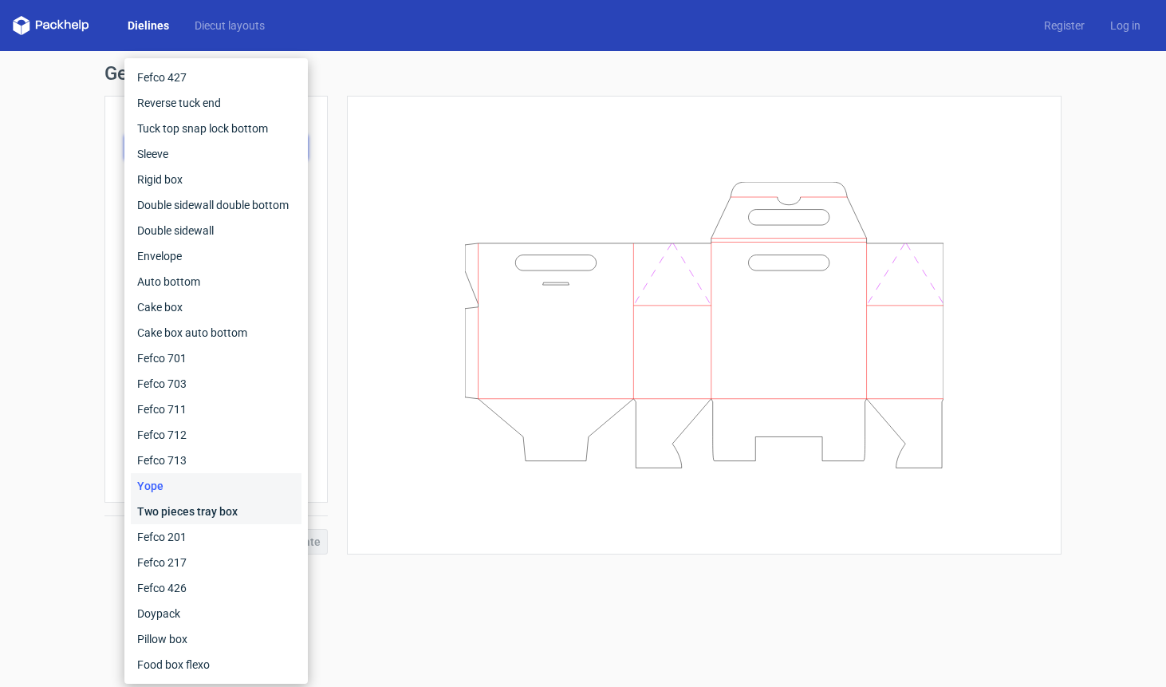
click at [187, 514] on div "Two pieces tray box" at bounding box center [216, 512] width 171 height 26
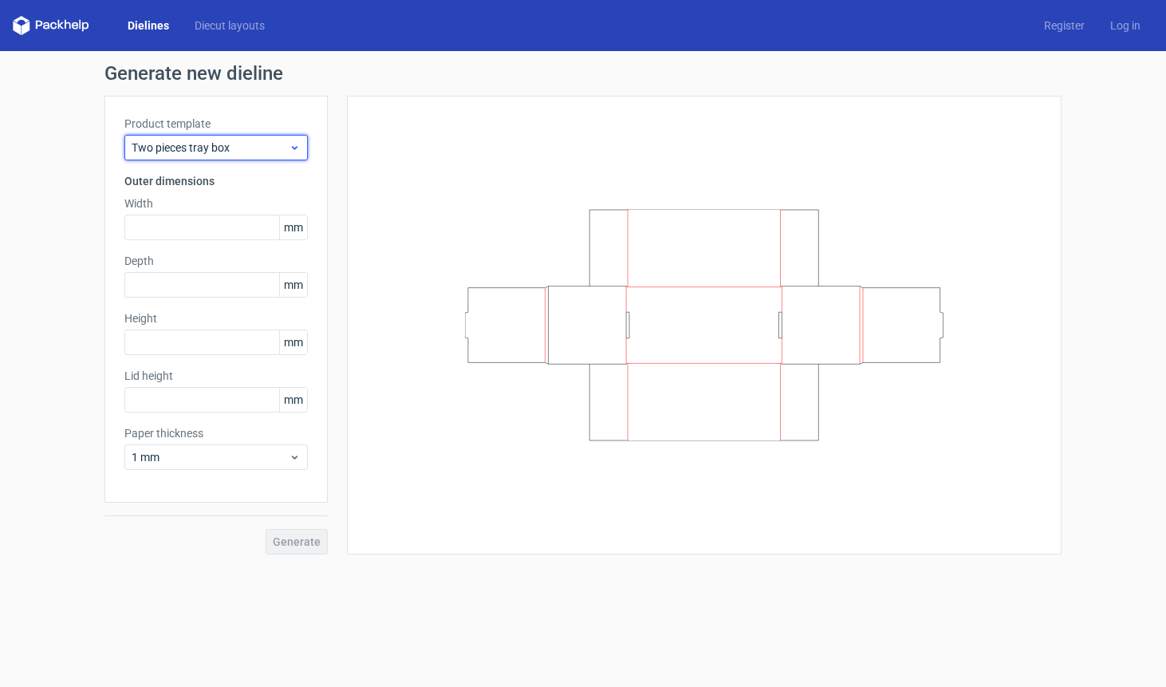
click at [200, 140] on span "Two pieces tray box" at bounding box center [210, 148] width 157 height 16
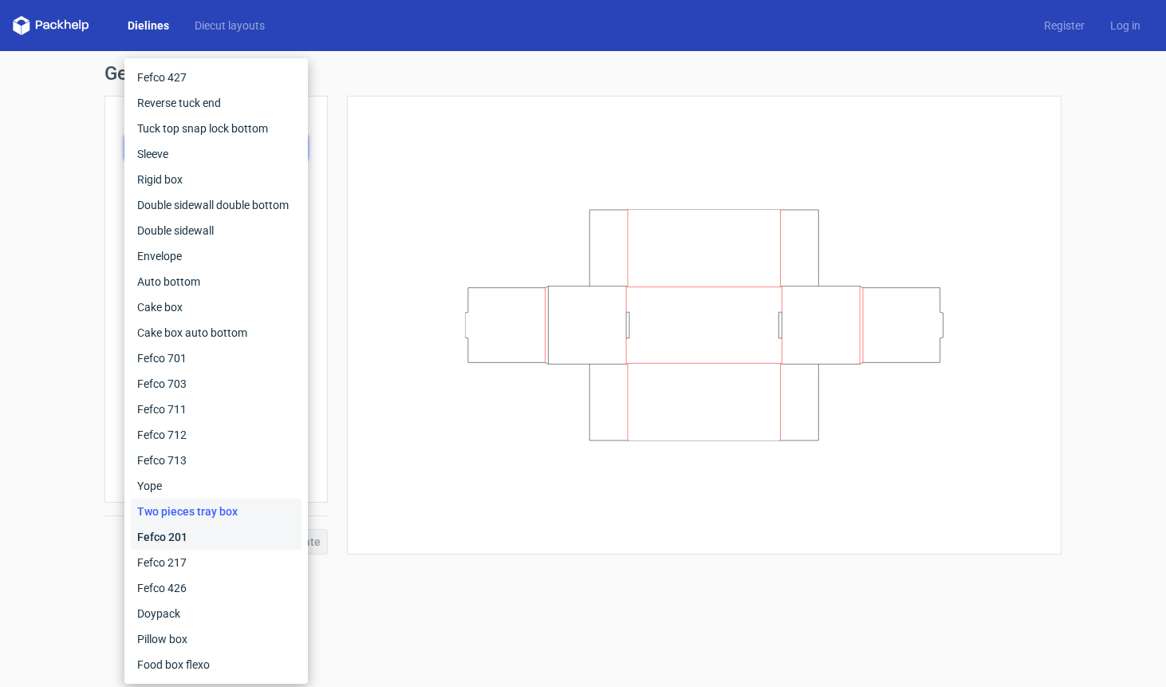
click at [197, 530] on div "Fefco 201" at bounding box center [216, 537] width 171 height 26
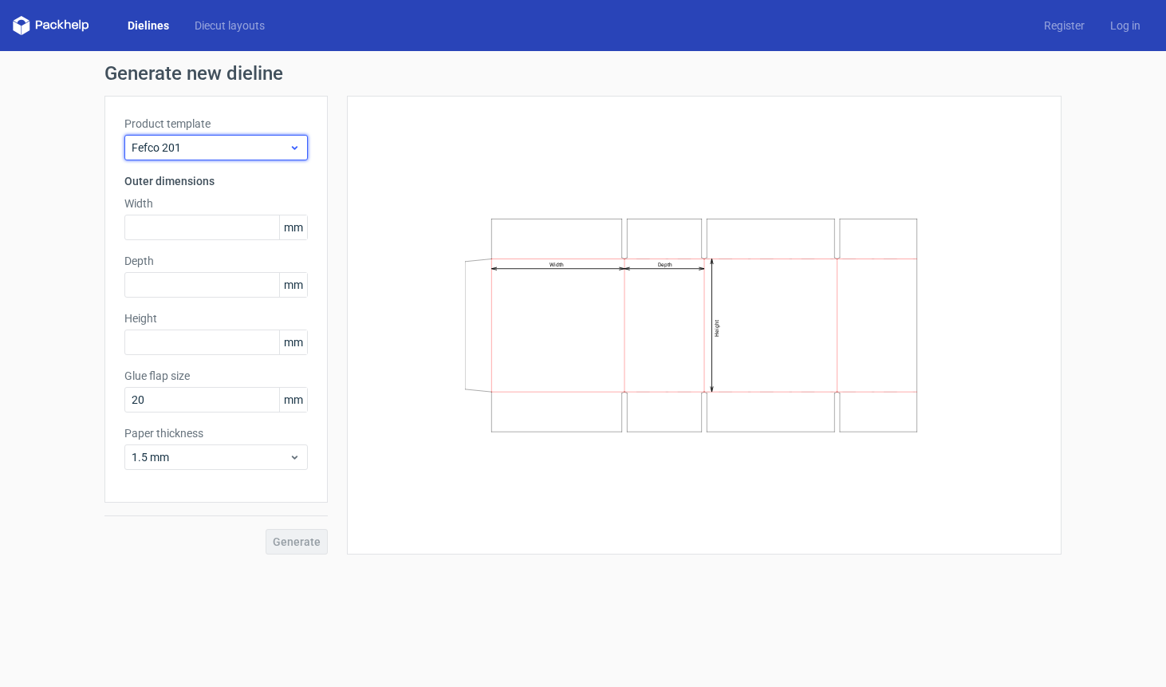
click at [215, 152] on span "Fefco 201" at bounding box center [210, 148] width 157 height 16
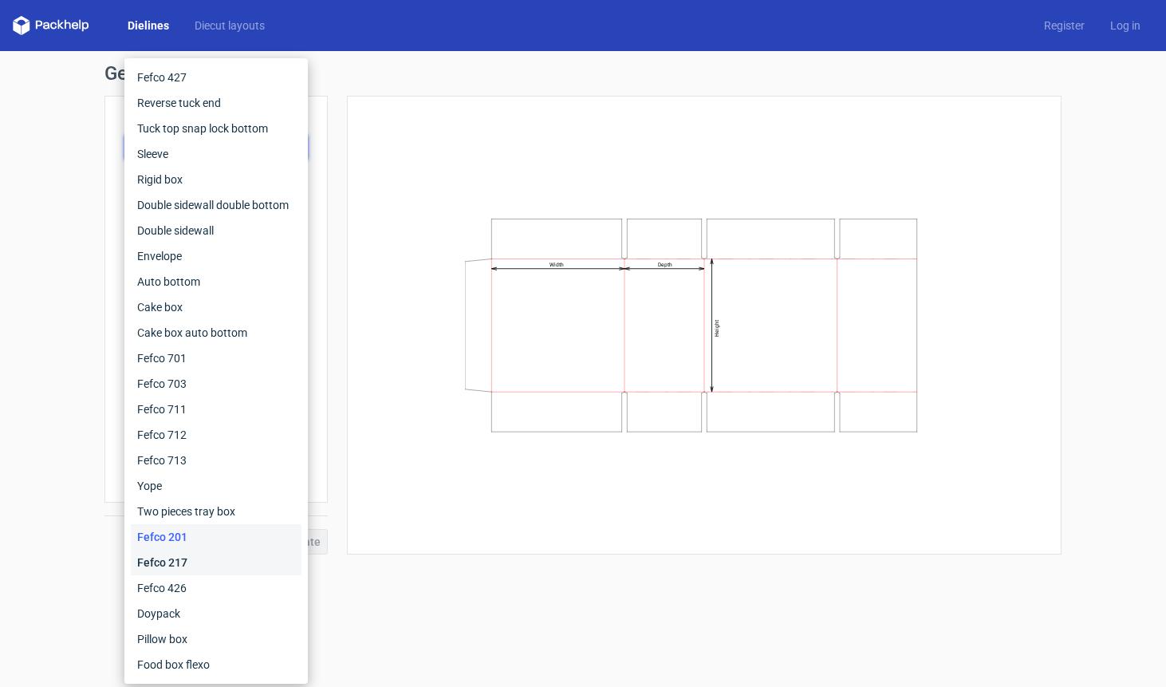
click at [200, 564] on div "Fefco 217" at bounding box center [216, 563] width 171 height 26
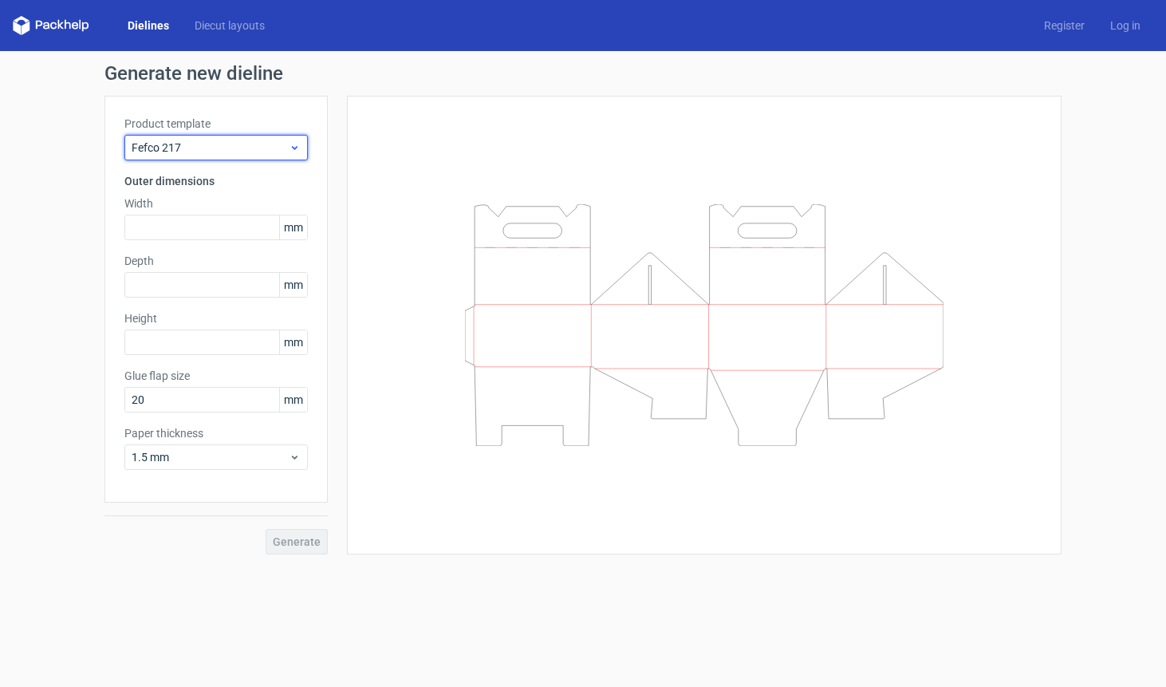
click at [228, 155] on span "Fefco 217" at bounding box center [210, 148] width 157 height 16
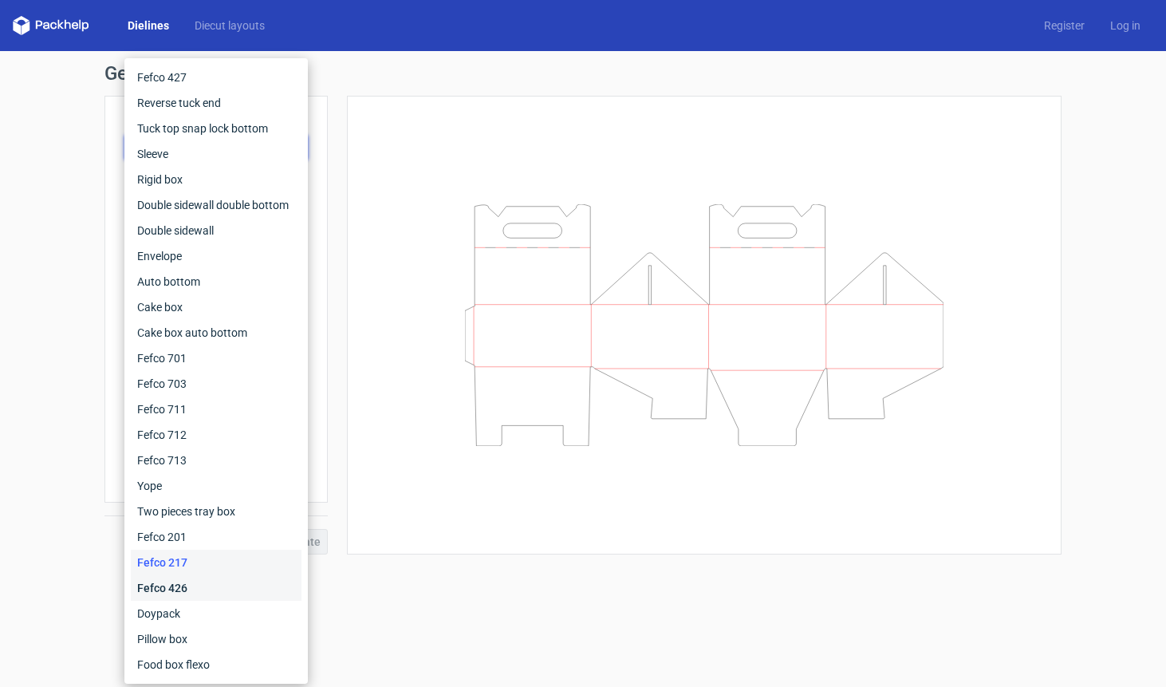
click at [210, 593] on div "Fefco 426" at bounding box center [216, 588] width 171 height 26
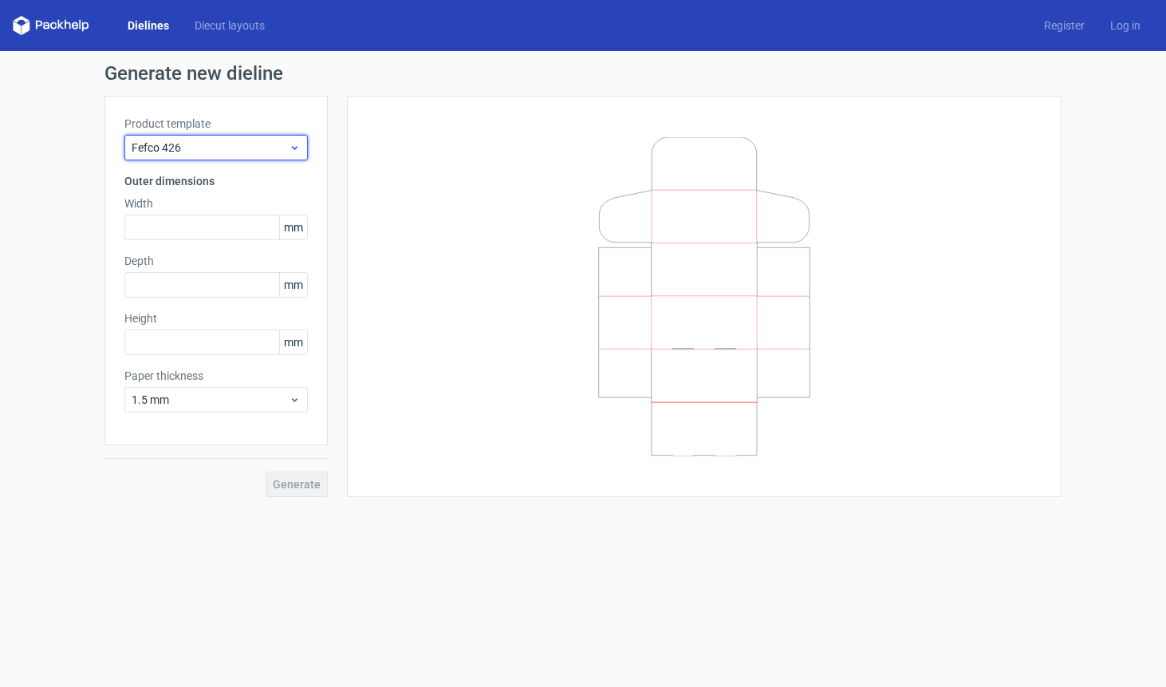
click at [225, 140] on span "Fefco 426" at bounding box center [210, 148] width 157 height 16
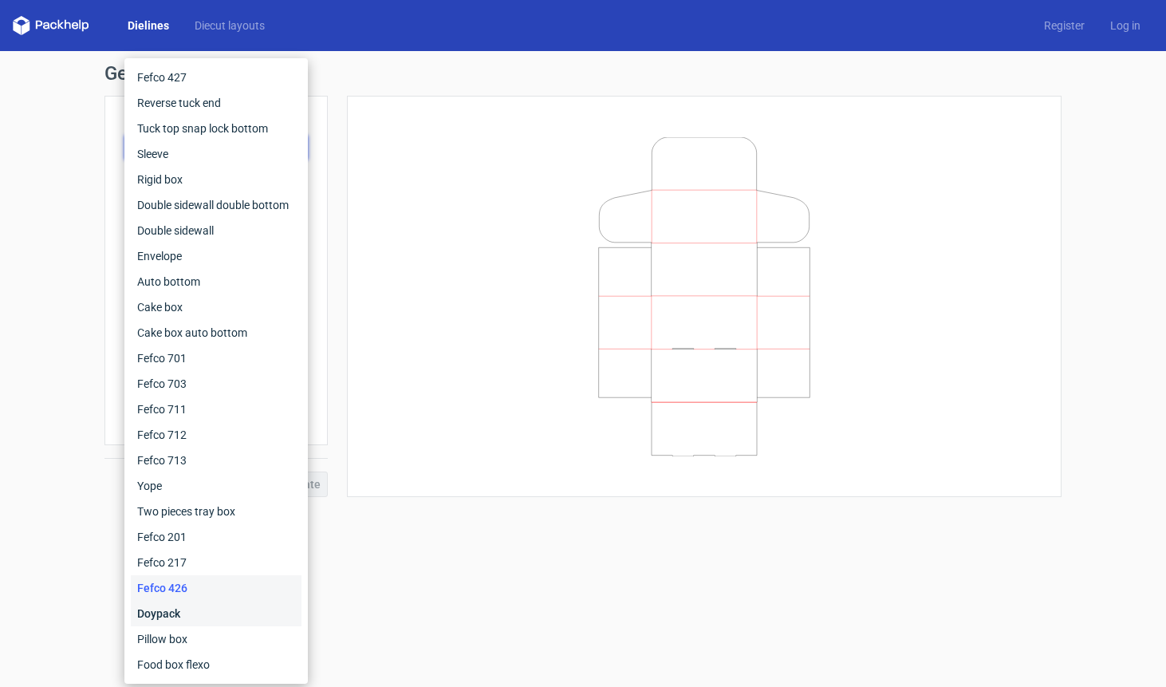
click at [207, 613] on div "Doypack" at bounding box center [216, 614] width 171 height 26
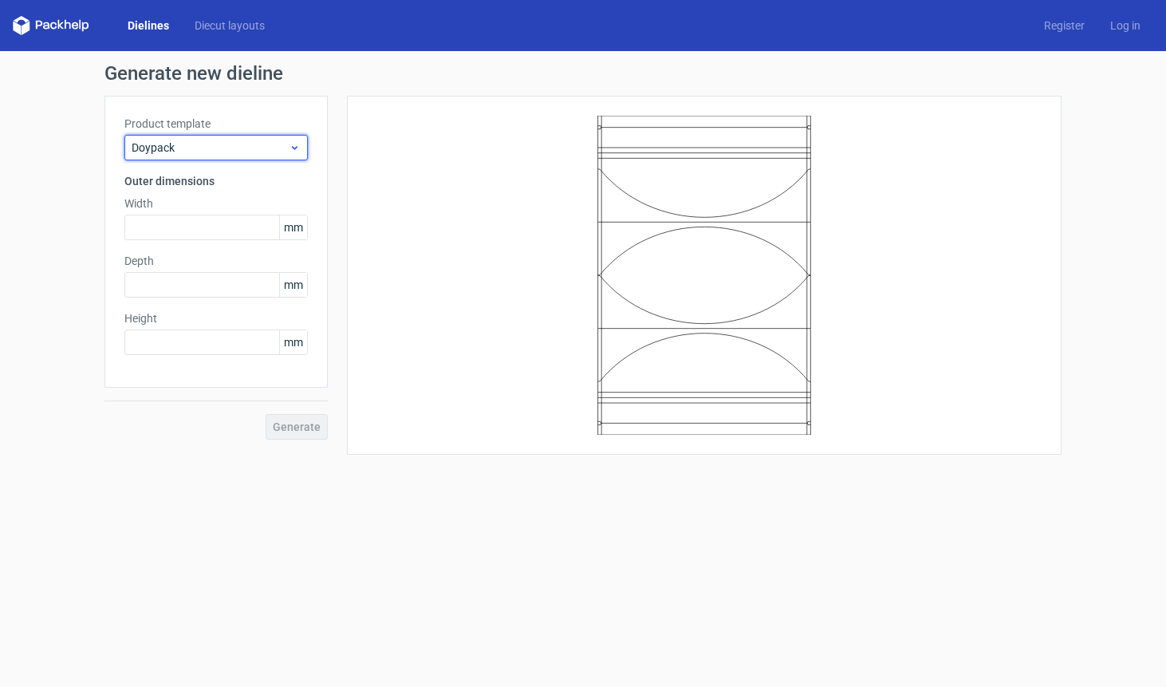
click at [203, 151] on span "Doypack" at bounding box center [210, 148] width 157 height 16
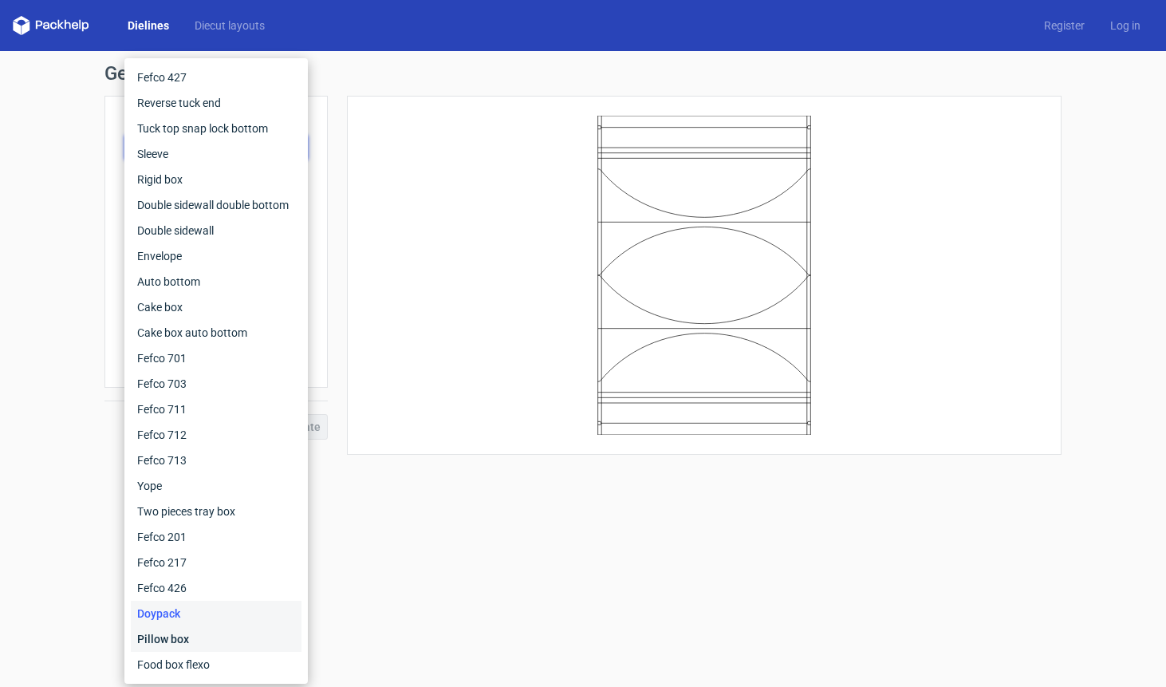
click at [168, 632] on div "Pillow box" at bounding box center [216, 639] width 171 height 26
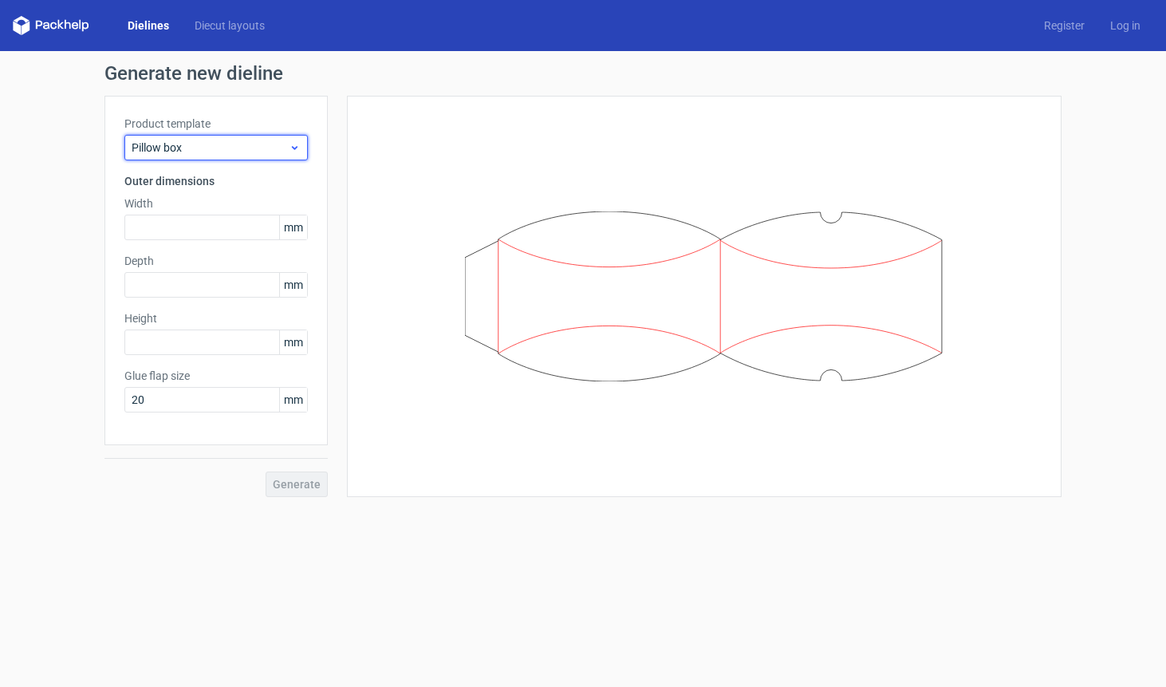
click at [213, 145] on span "Pillow box" at bounding box center [210, 148] width 157 height 16
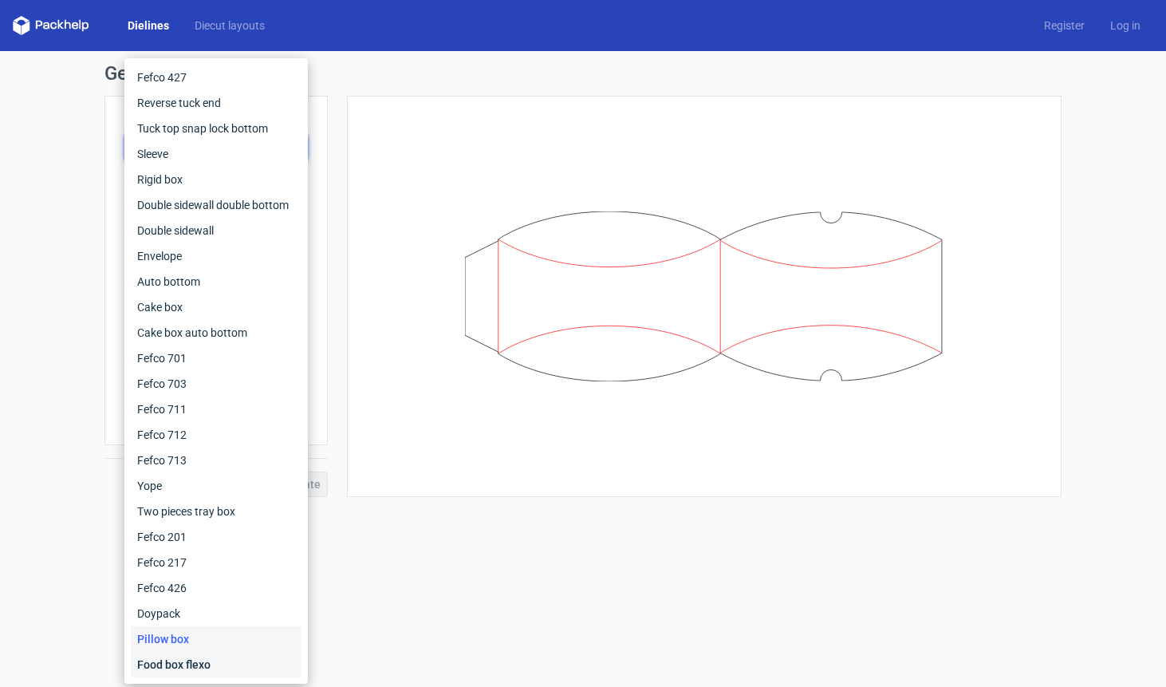
click at [209, 665] on div "Food box flexo" at bounding box center [216, 665] width 171 height 26
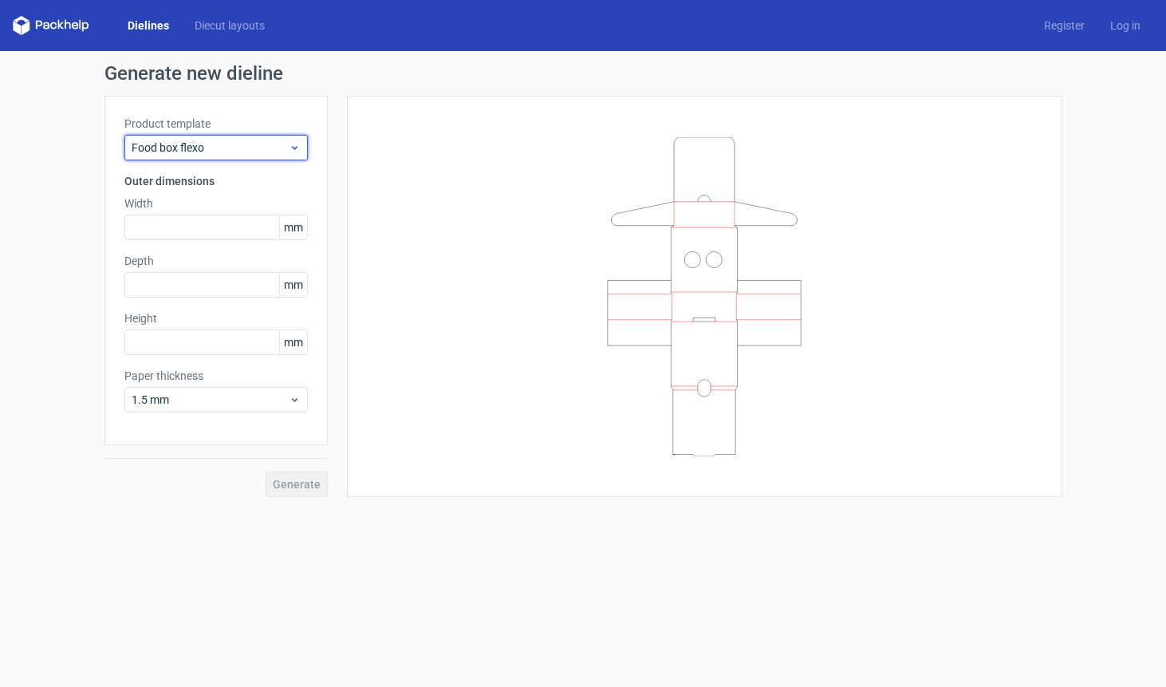
click at [209, 145] on span "Food box flexo" at bounding box center [210, 148] width 157 height 16
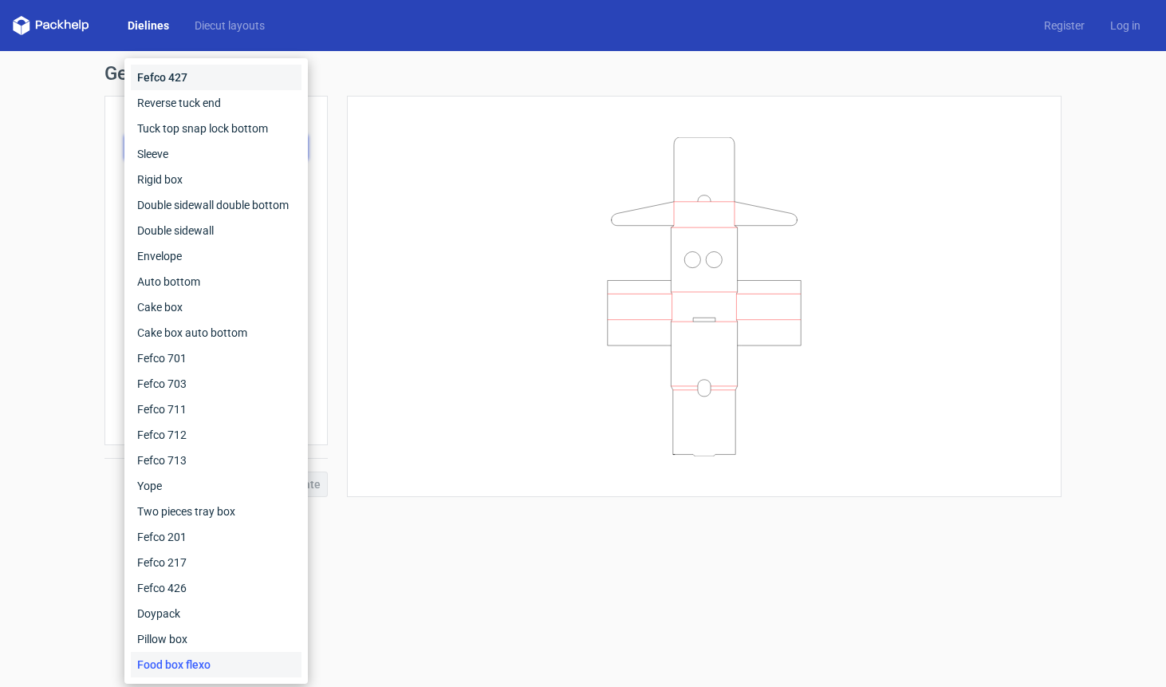
click at [186, 78] on div "Fefco 427" at bounding box center [216, 78] width 171 height 26
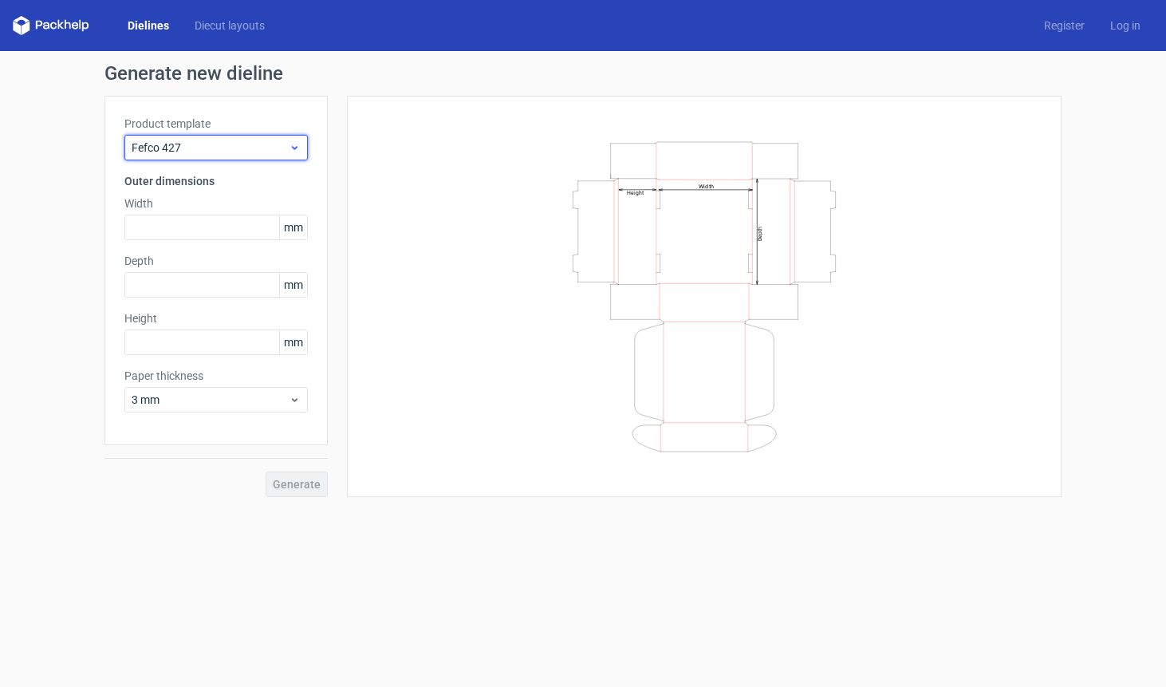
click at [187, 147] on span "Fefco 427" at bounding box center [210, 148] width 157 height 16
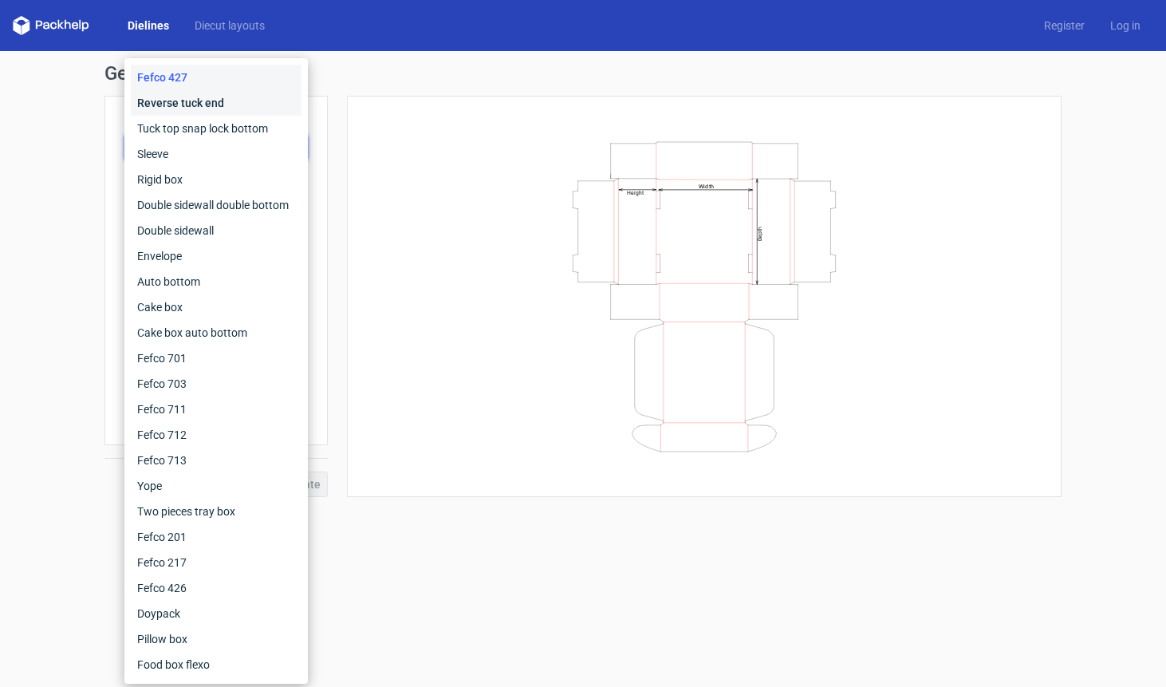
click at [202, 110] on div "Reverse tuck end" at bounding box center [216, 103] width 171 height 26
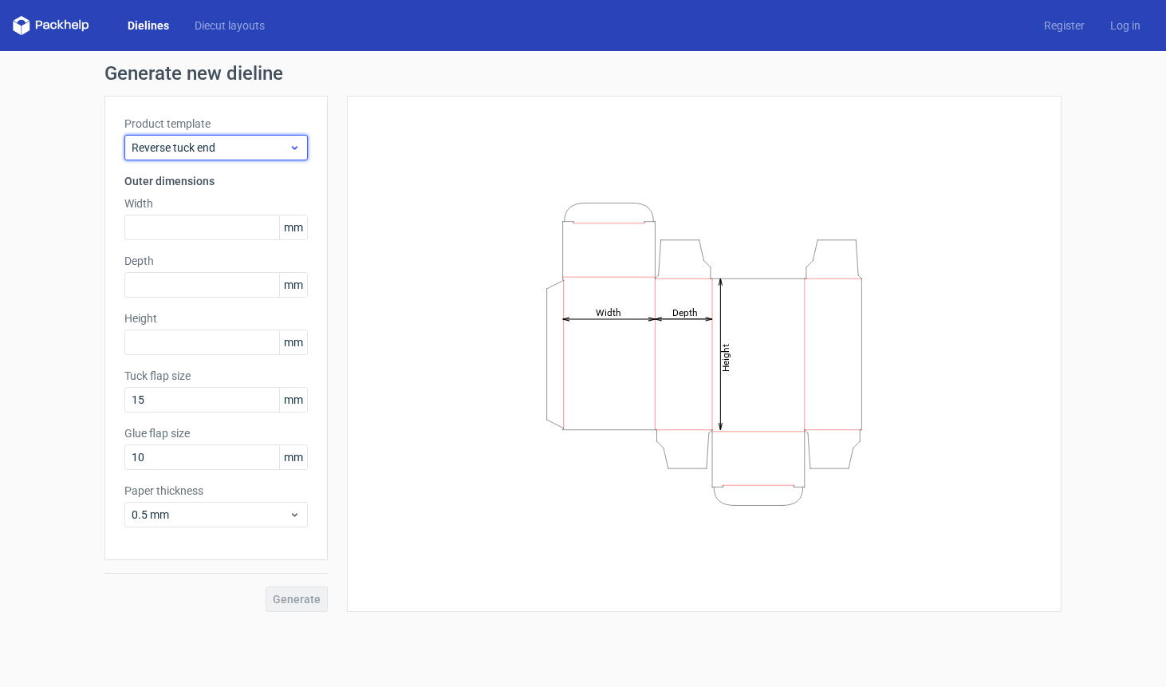
click at [198, 140] on span "Reverse tuck end" at bounding box center [210, 148] width 157 height 16
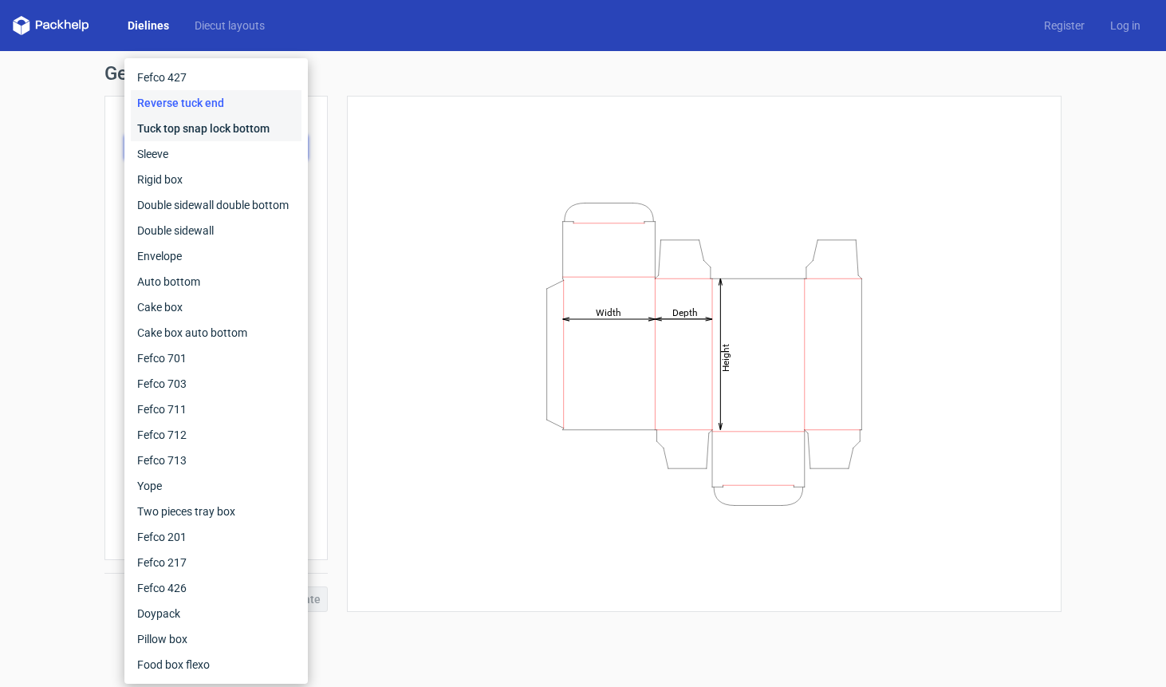
click at [199, 135] on div "Tuck top snap lock bottom" at bounding box center [216, 129] width 171 height 26
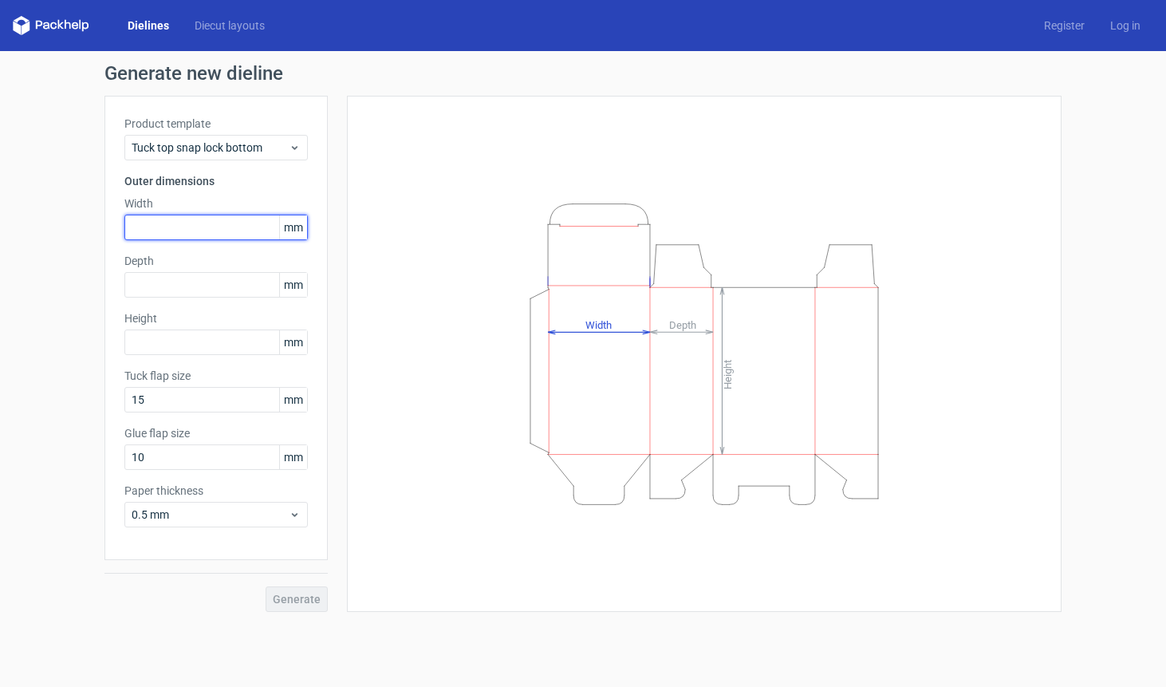
click at [225, 223] on input "text" at bounding box center [215, 228] width 183 height 26
type input "215"
type input "320"
type input "100"
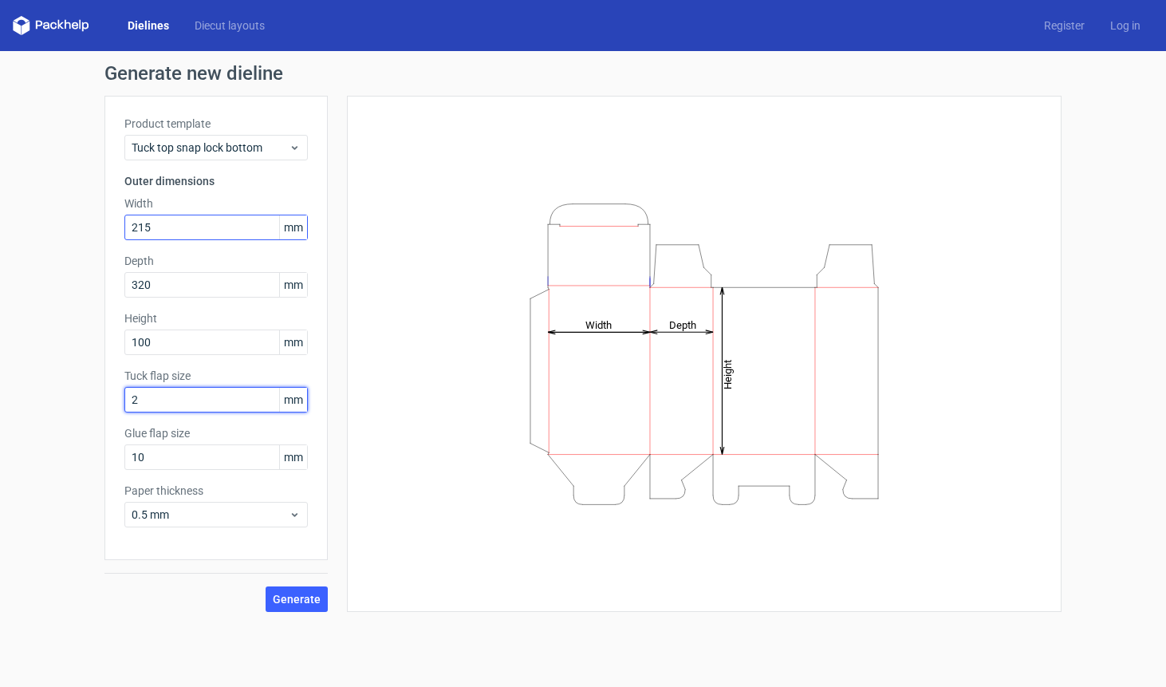
type input "20"
click at [271, 603] on button "Generate" at bounding box center [297, 599] width 62 height 26
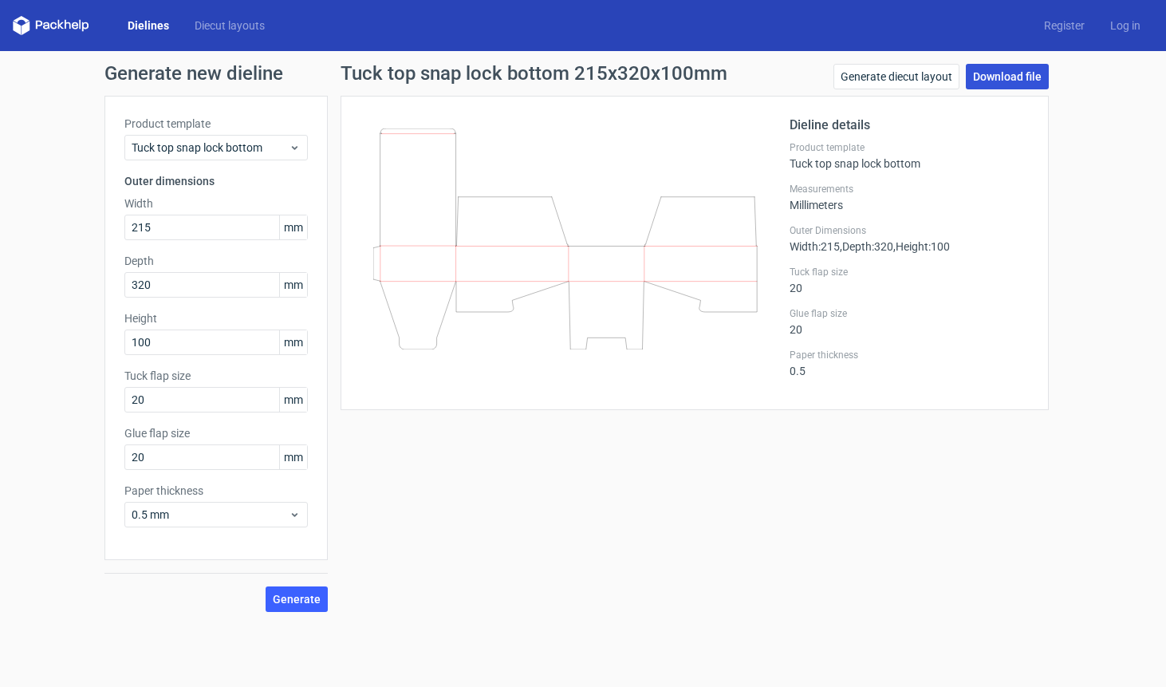
click at [1013, 82] on link "Download file" at bounding box center [1007, 77] width 83 height 26
click at [215, 400] on input "20" at bounding box center [215, 400] width 183 height 26
click at [274, 604] on button "Generate" at bounding box center [297, 599] width 62 height 26
click at [170, 388] on input "35" at bounding box center [215, 400] width 183 height 26
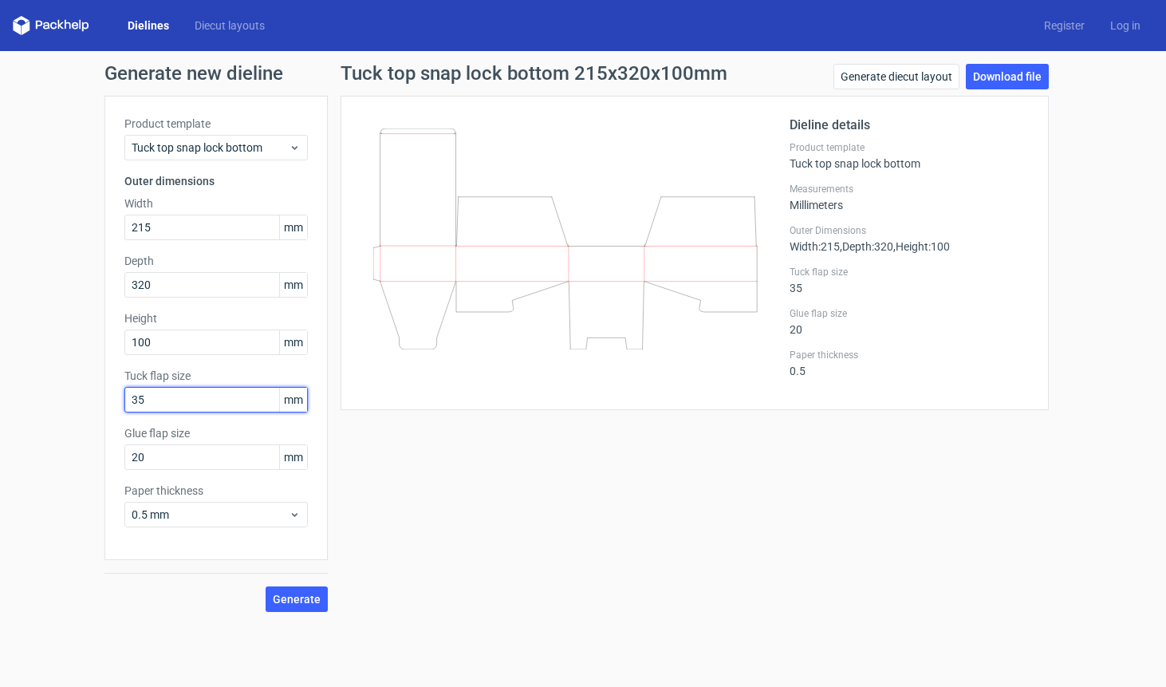
click at [170, 388] on input "35" at bounding box center [215, 400] width 183 height 26
type input "15"
click at [286, 593] on span "Generate" at bounding box center [297, 598] width 48 height 11
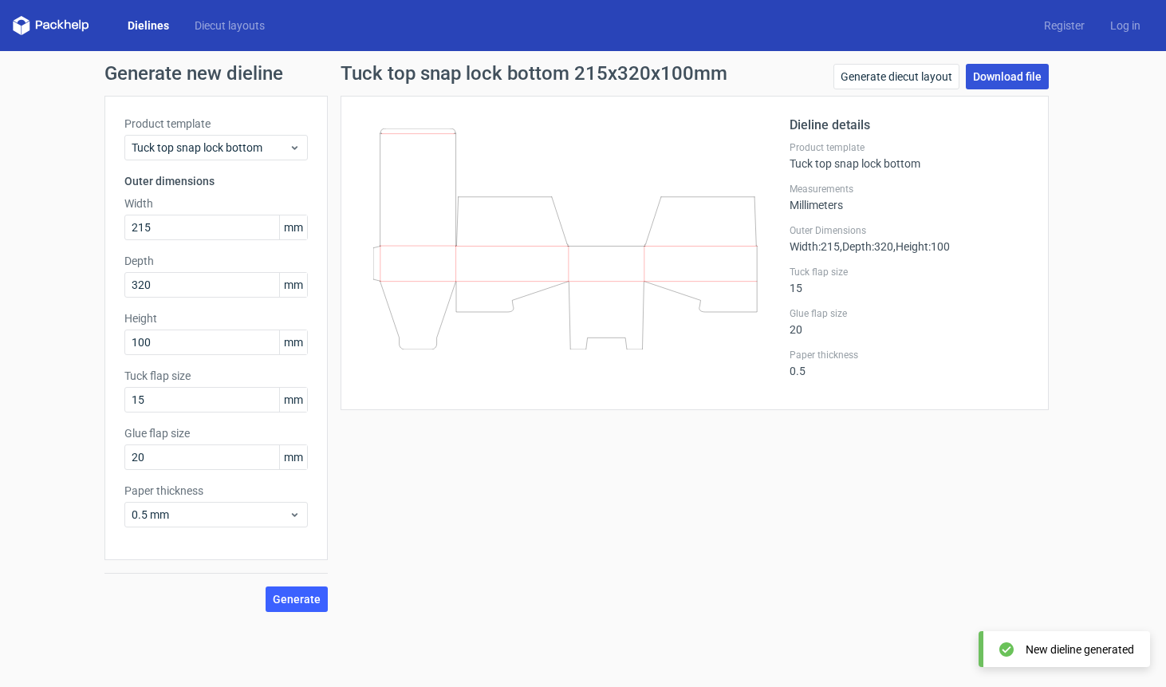
click at [986, 73] on link "Download file" at bounding box center [1007, 77] width 83 height 26
